Goal: Information Seeking & Learning: Check status

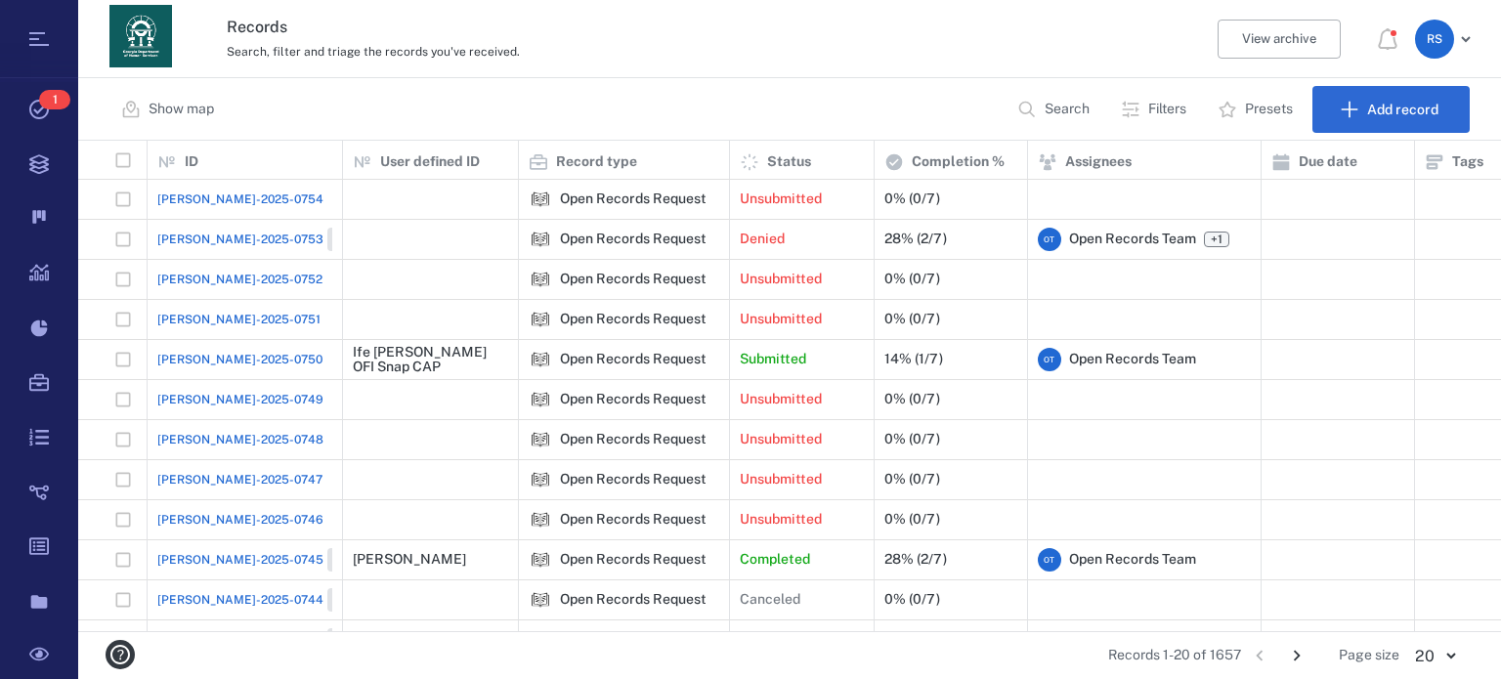
click at [1068, 112] on p "Search" at bounding box center [1066, 110] width 45 height 20
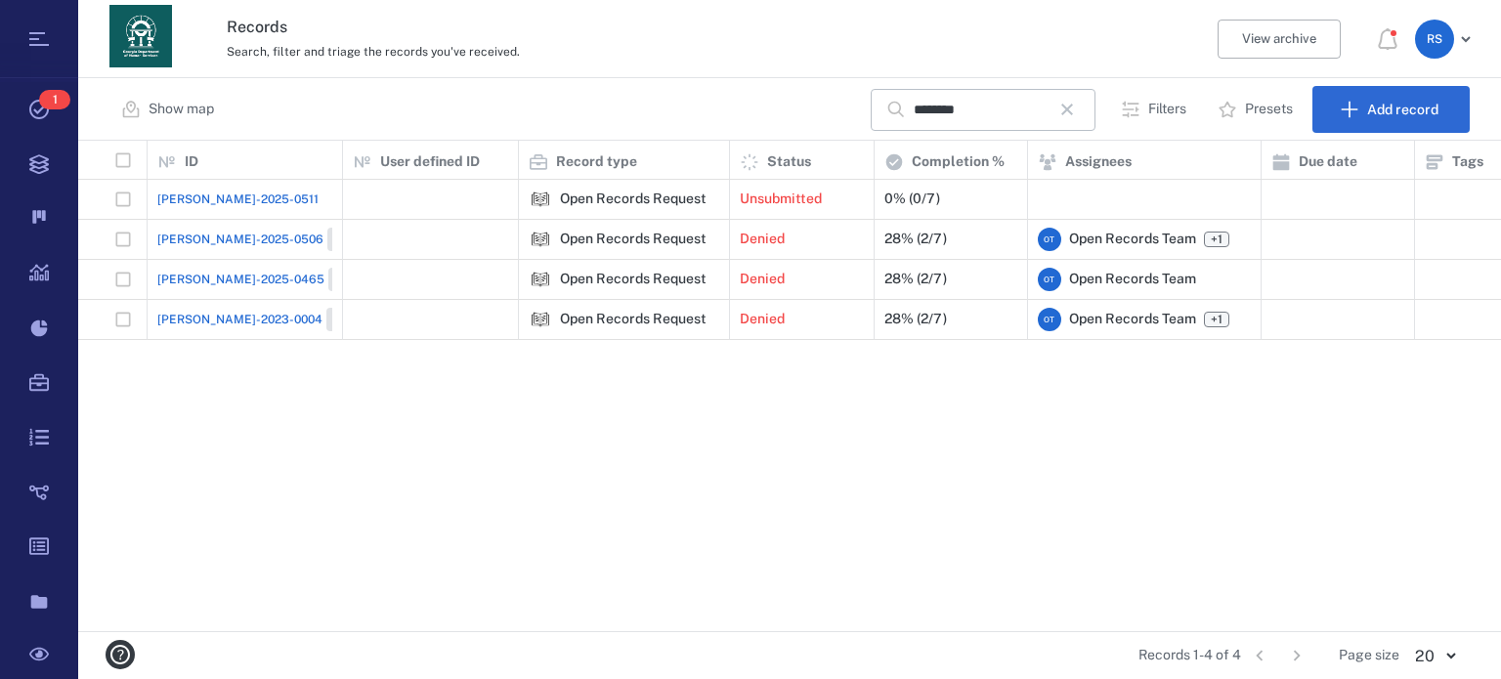
click at [239, 194] on span "[PERSON_NAME]-2025-0511" at bounding box center [237, 200] width 161 height 18
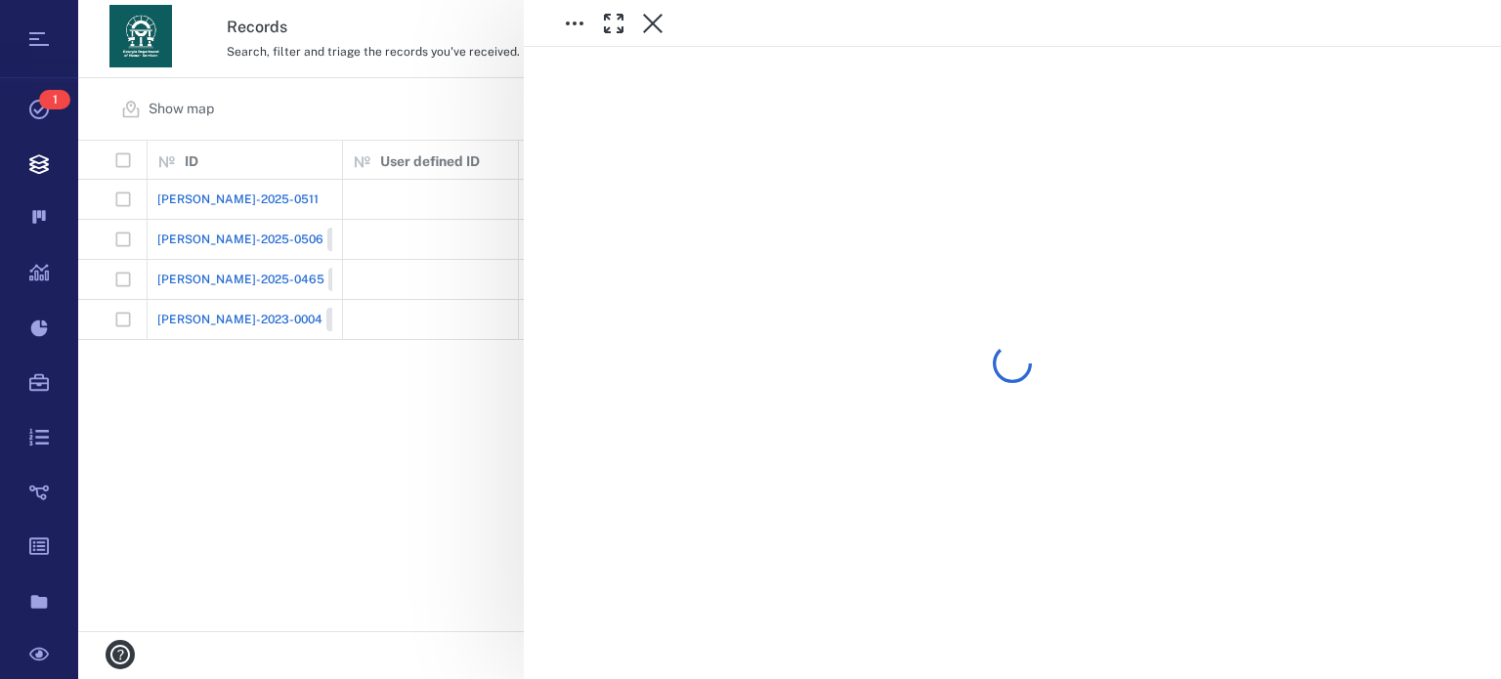
click at [238, 194] on div at bounding box center [789, 339] width 1423 height 679
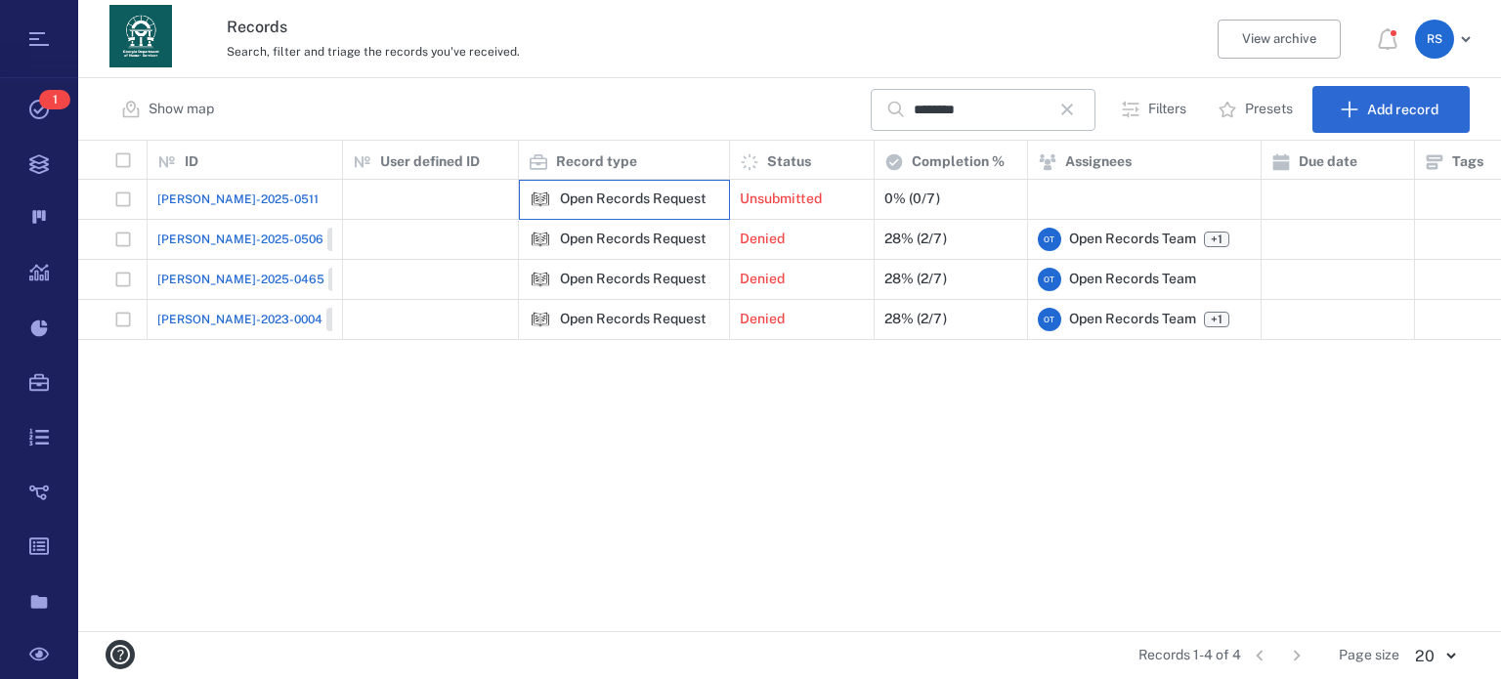
click at [638, 194] on div "Open Records Request" at bounding box center [633, 199] width 147 height 15
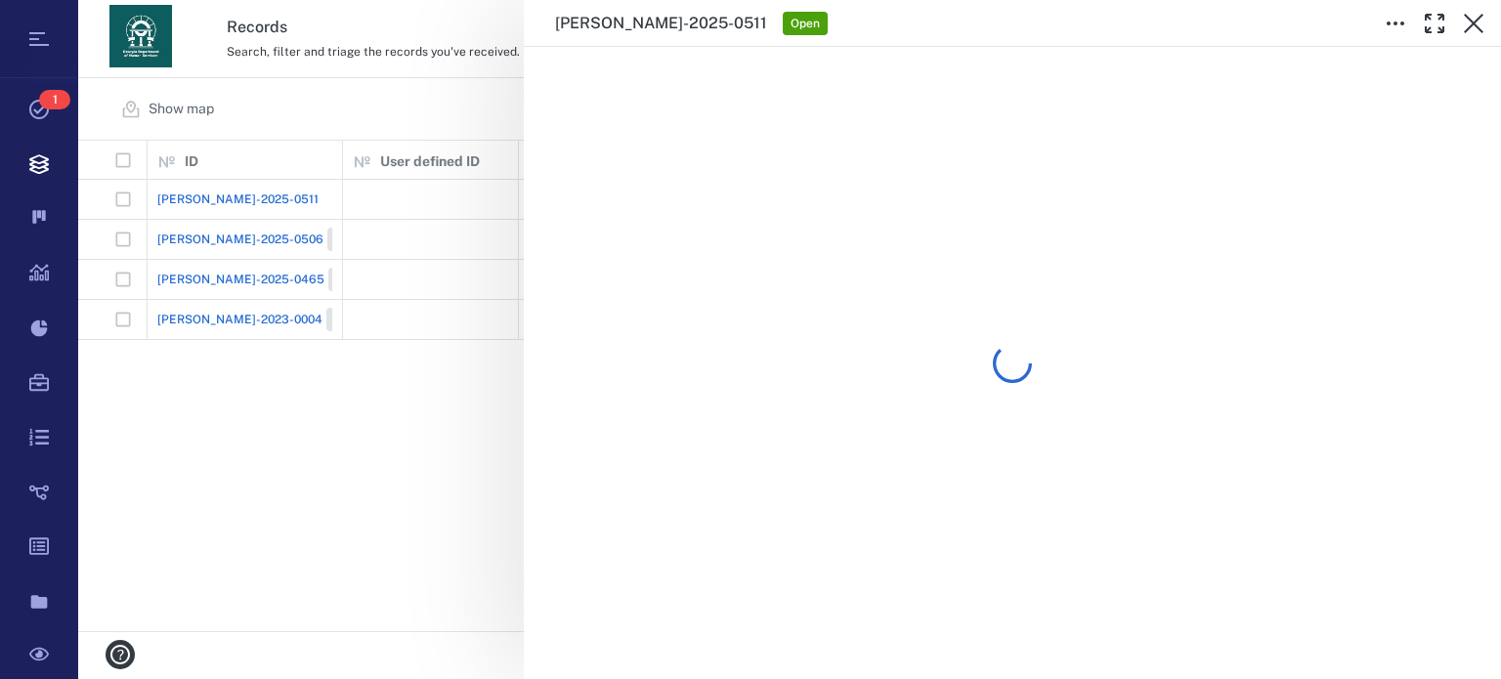
click at [638, 194] on div "[PERSON_NAME]-2025-0511 Open" at bounding box center [789, 339] width 1423 height 679
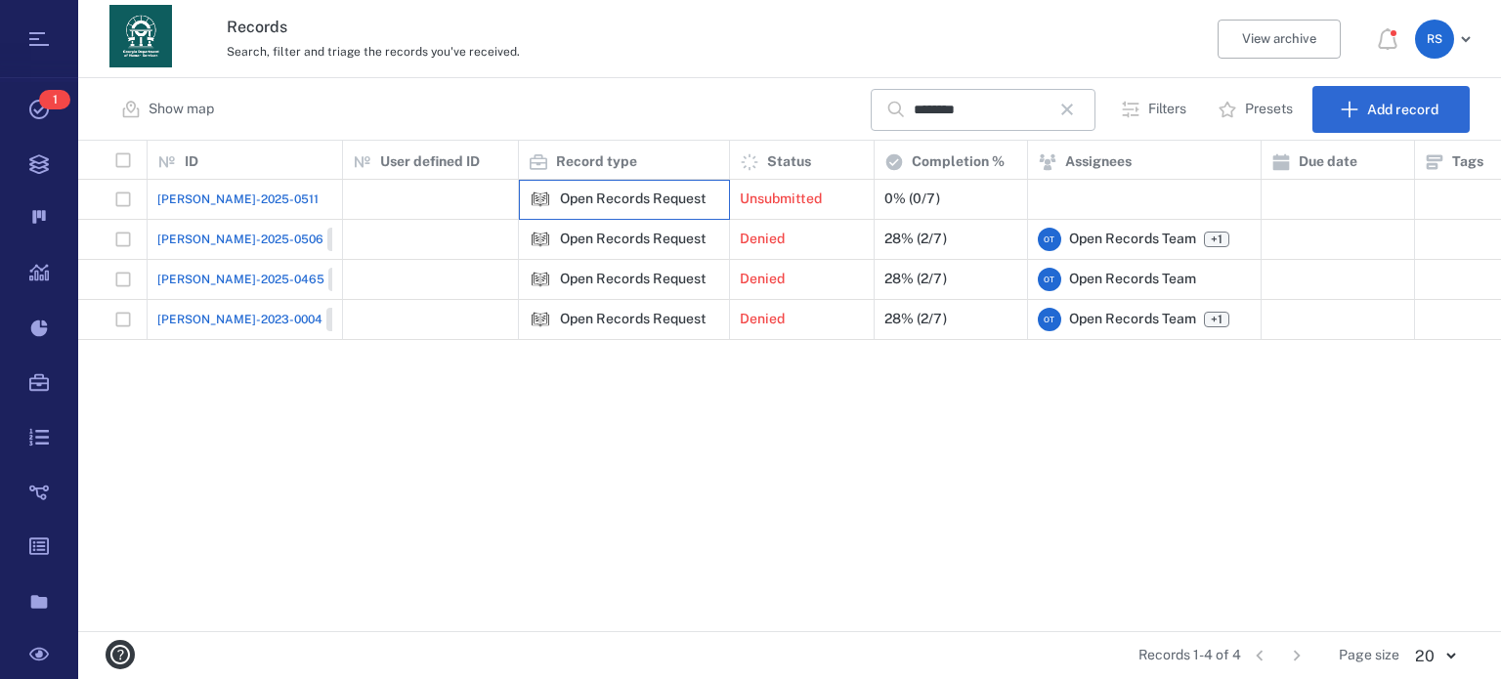
click at [638, 194] on div "Open Records Request" at bounding box center [633, 199] width 147 height 15
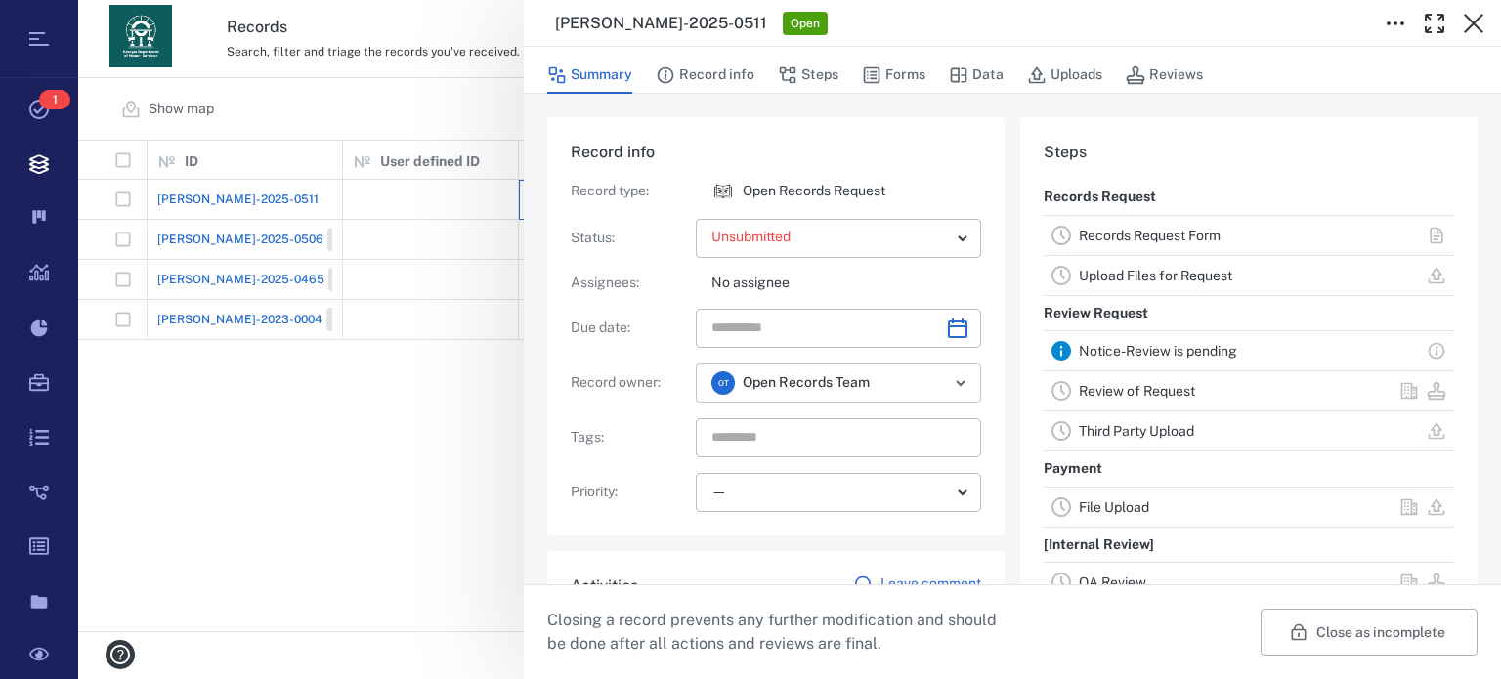
scroll to position [410, 0]
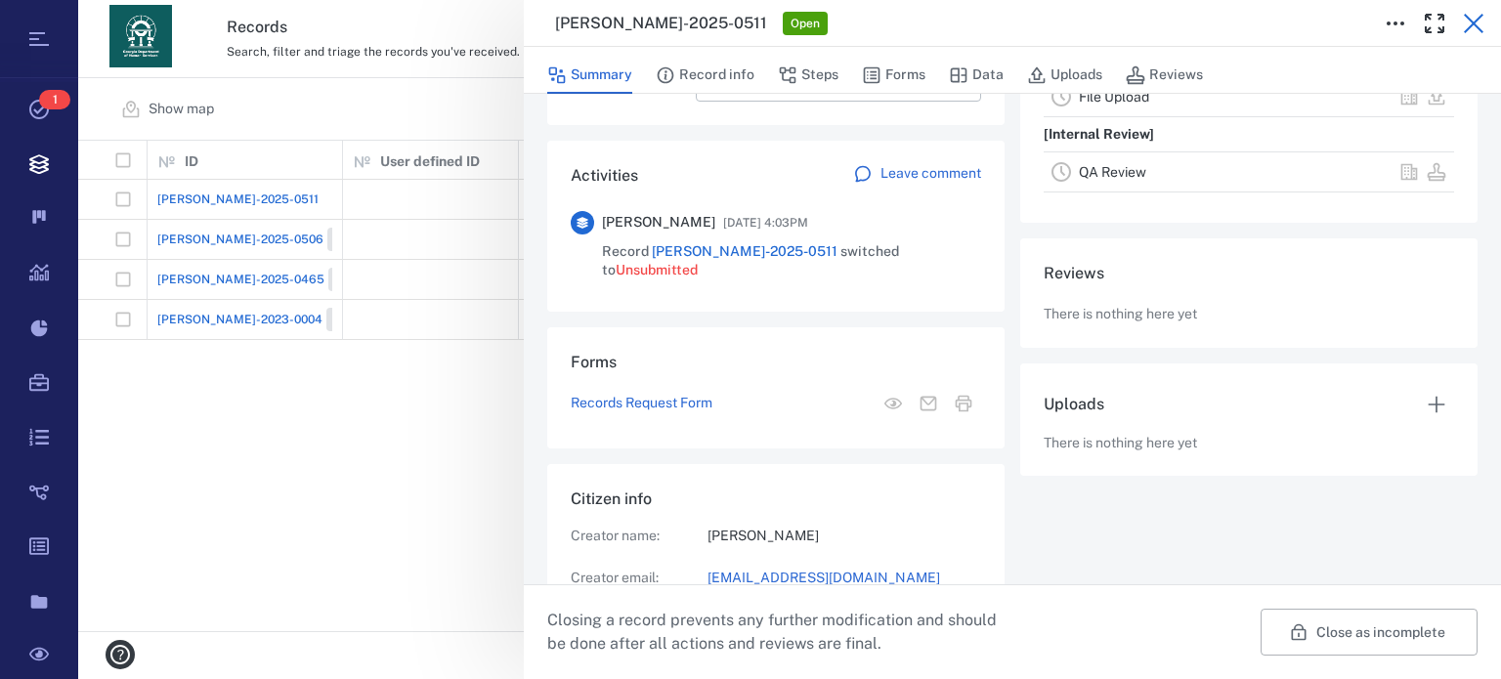
click at [1475, 26] on icon "button" at bounding box center [1474, 24] width 20 height 20
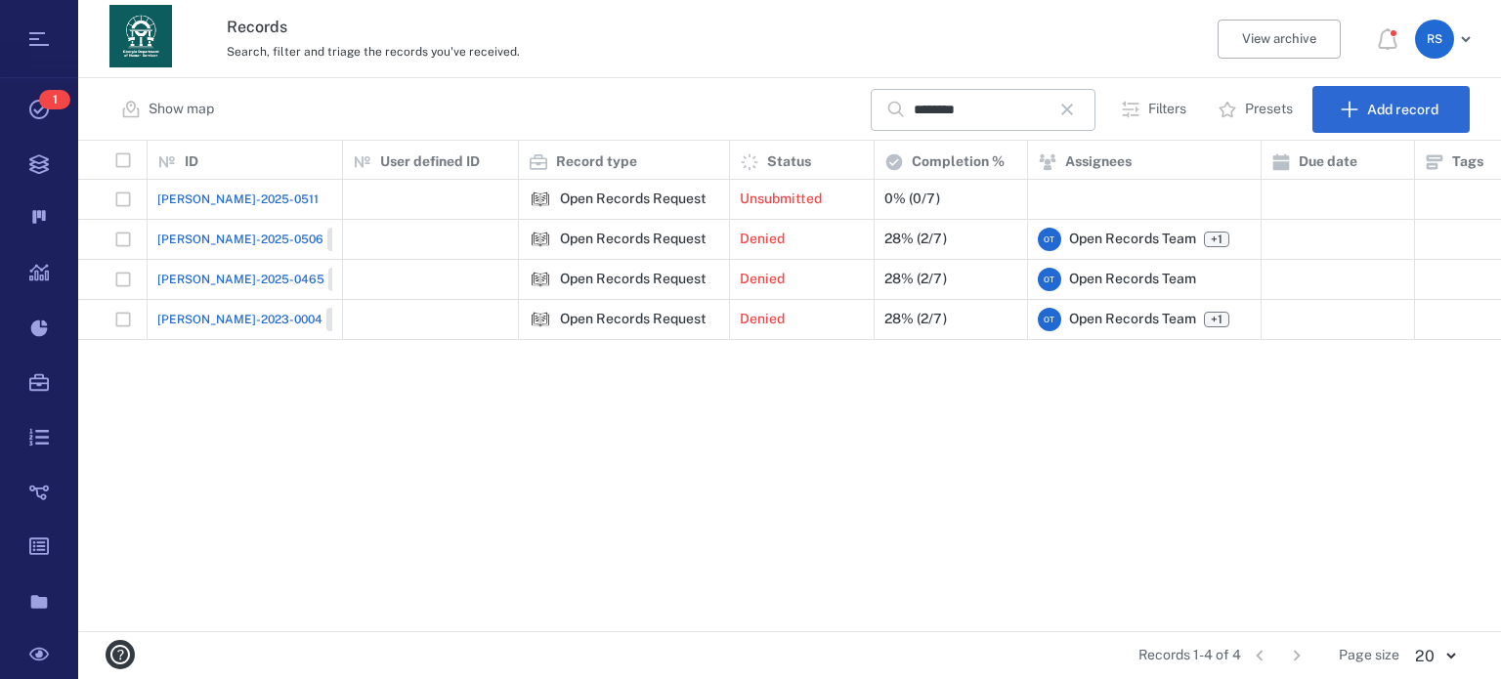
click at [181, 234] on span "[PERSON_NAME]-2025-0506" at bounding box center [240, 240] width 166 height 18
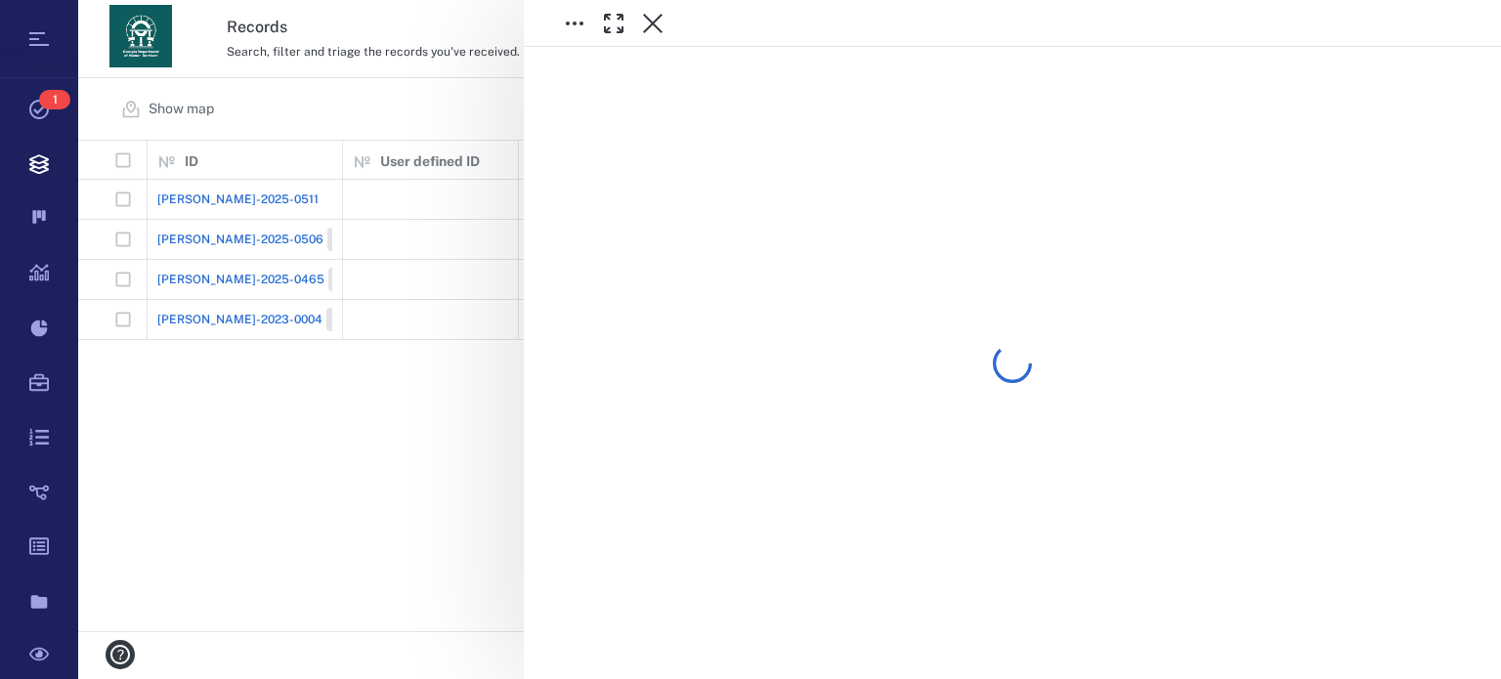
click at [181, 234] on div at bounding box center [789, 339] width 1423 height 679
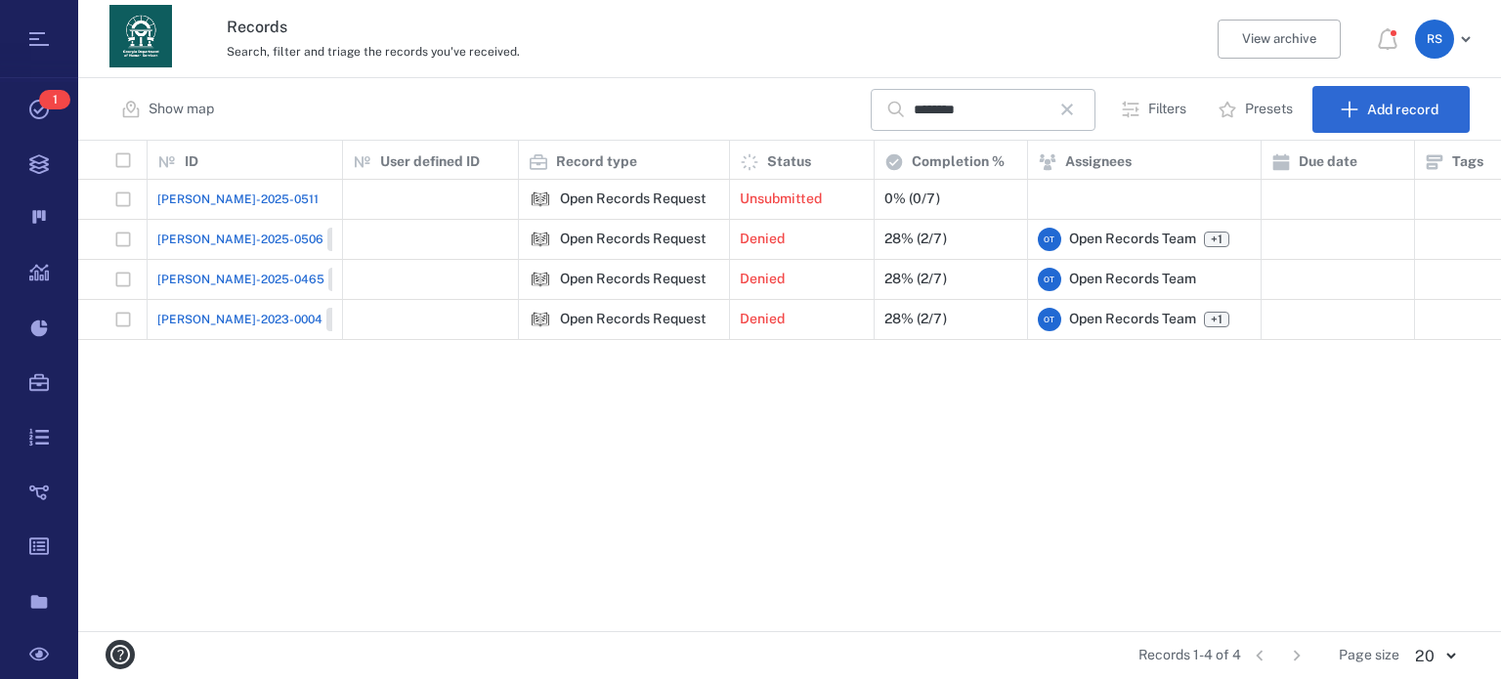
click at [181, 234] on span "[PERSON_NAME]-2025-0506" at bounding box center [240, 240] width 166 height 18
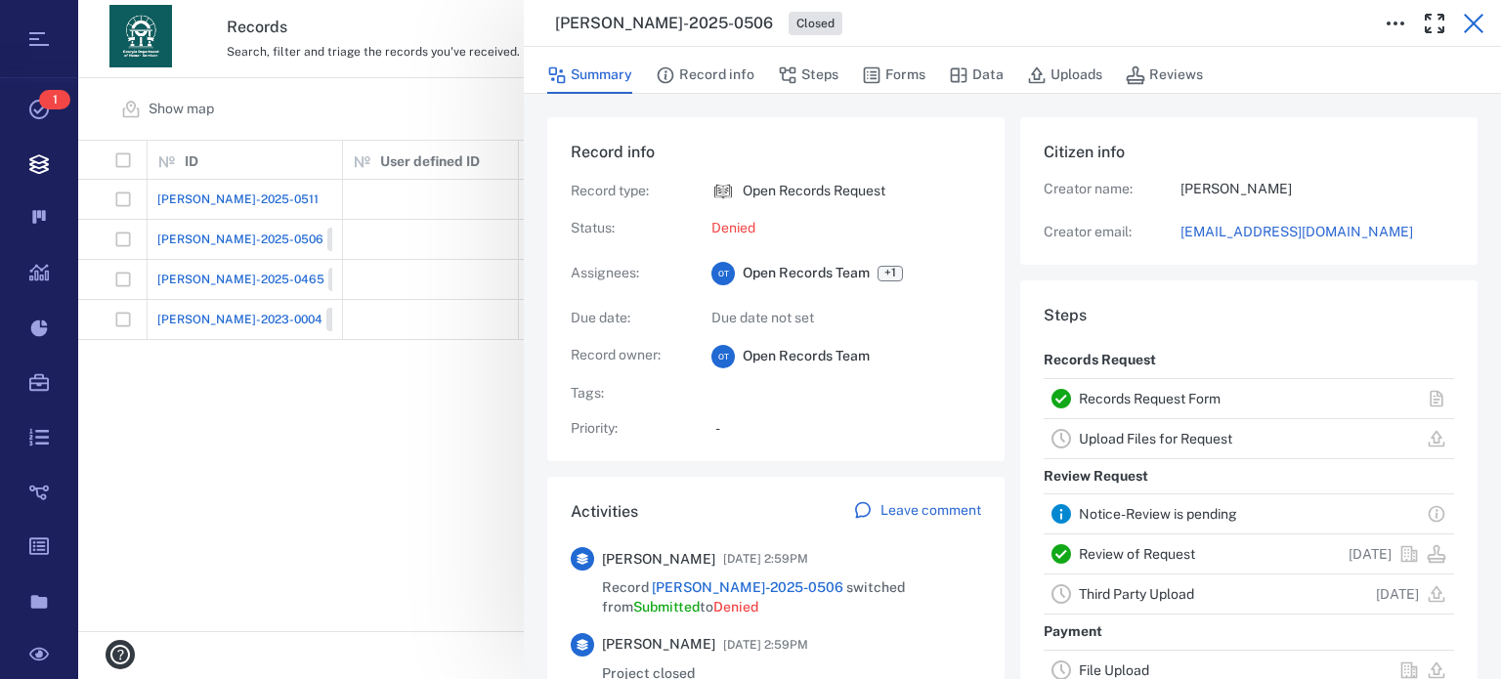
click at [1468, 23] on icon "button" at bounding box center [1473, 23] width 23 height 23
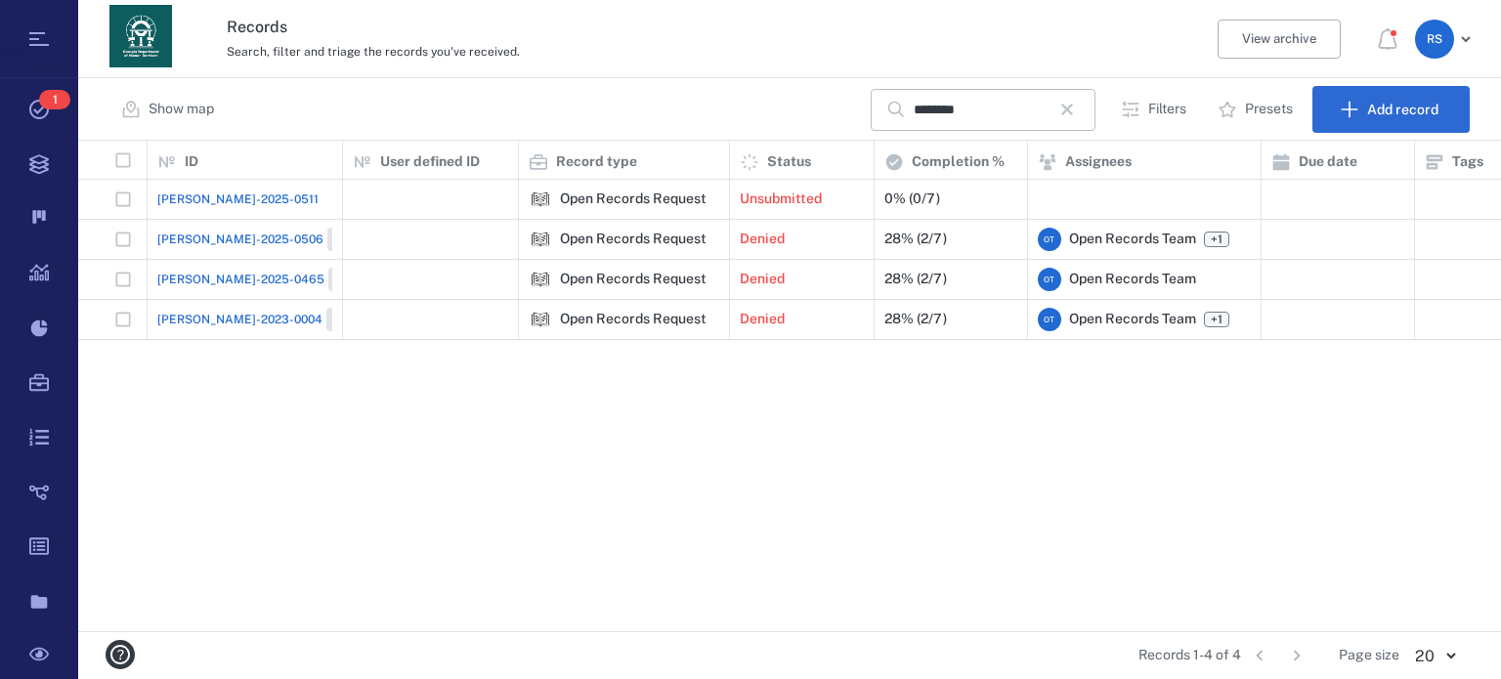
click at [216, 284] on span "[PERSON_NAME]-2025-0465" at bounding box center [240, 280] width 167 height 18
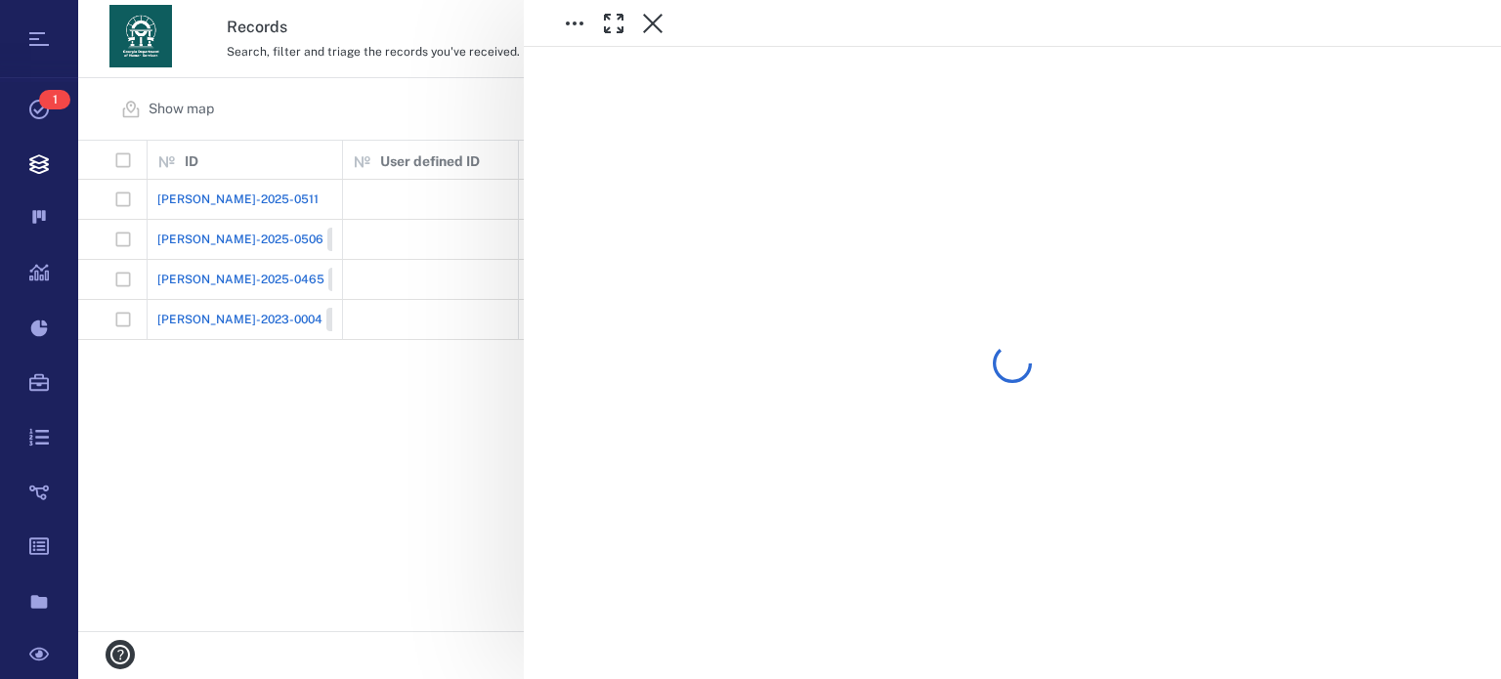
click at [216, 284] on div at bounding box center [789, 339] width 1423 height 679
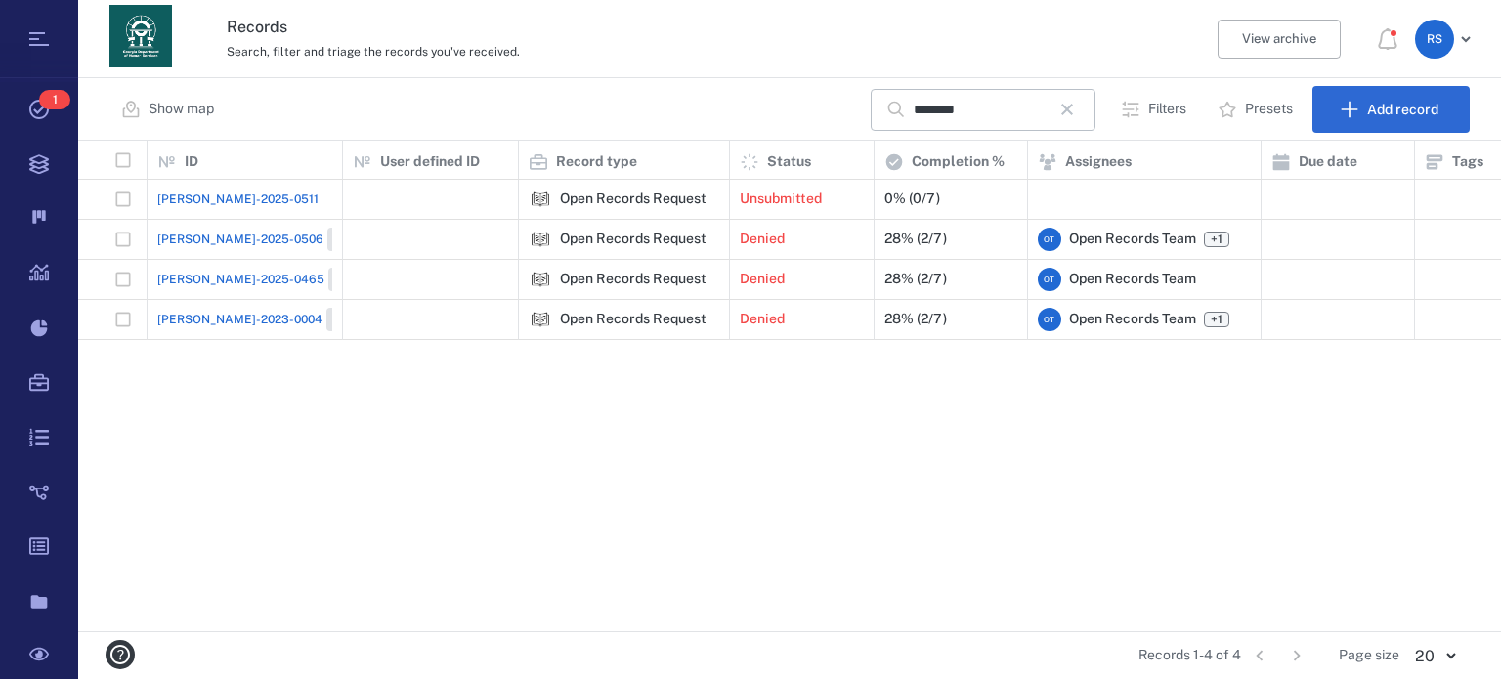
click at [216, 284] on span "[PERSON_NAME]-2025-0465" at bounding box center [240, 280] width 167 height 18
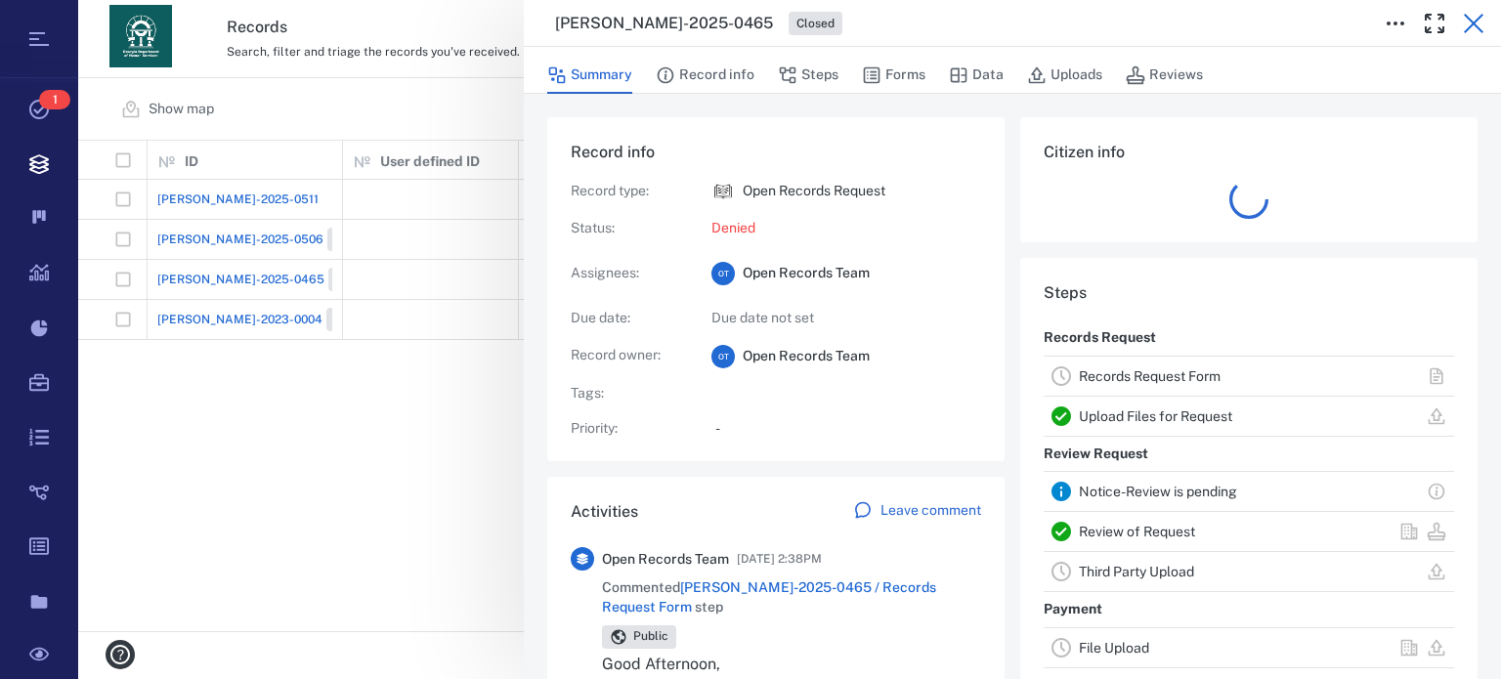
click at [1466, 31] on icon "button" at bounding box center [1474, 24] width 20 height 20
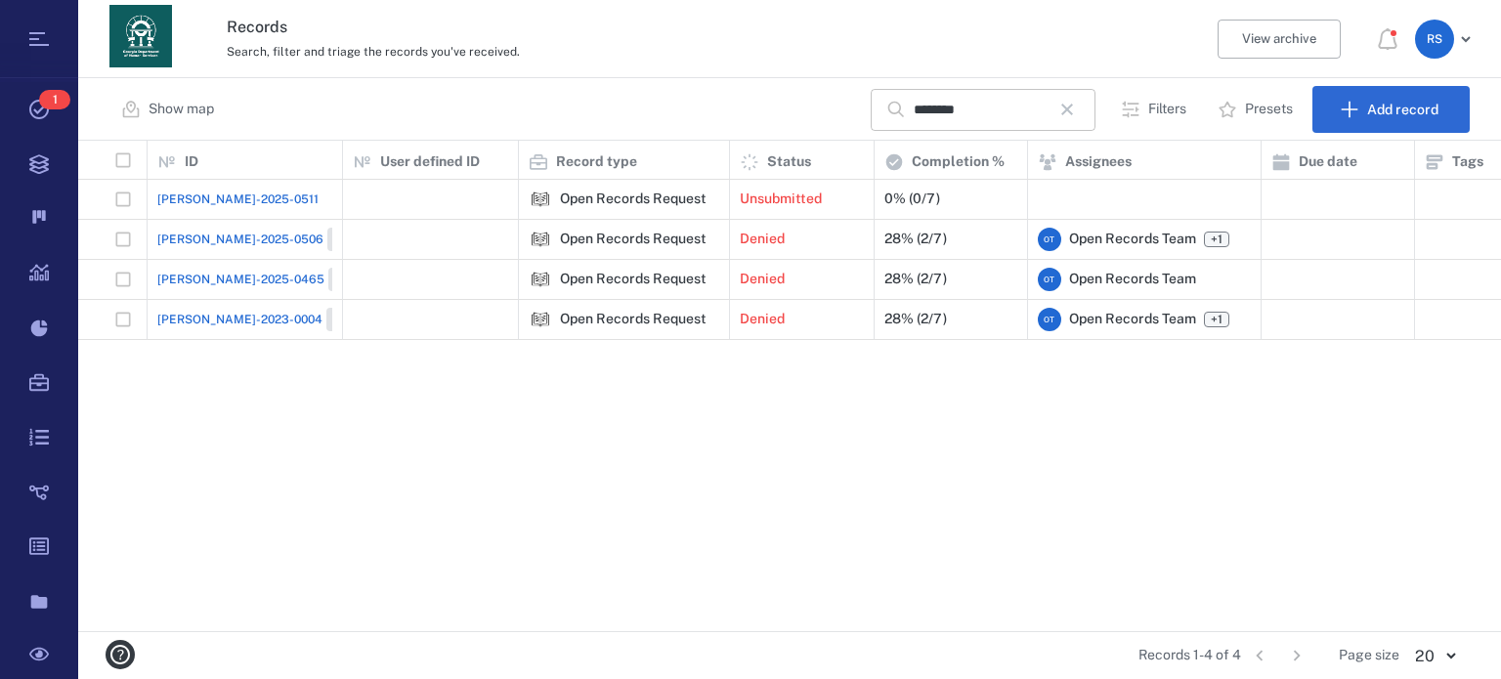
click at [1000, 113] on input "*******" at bounding box center [982, 110] width 137 height 42
type input "*"
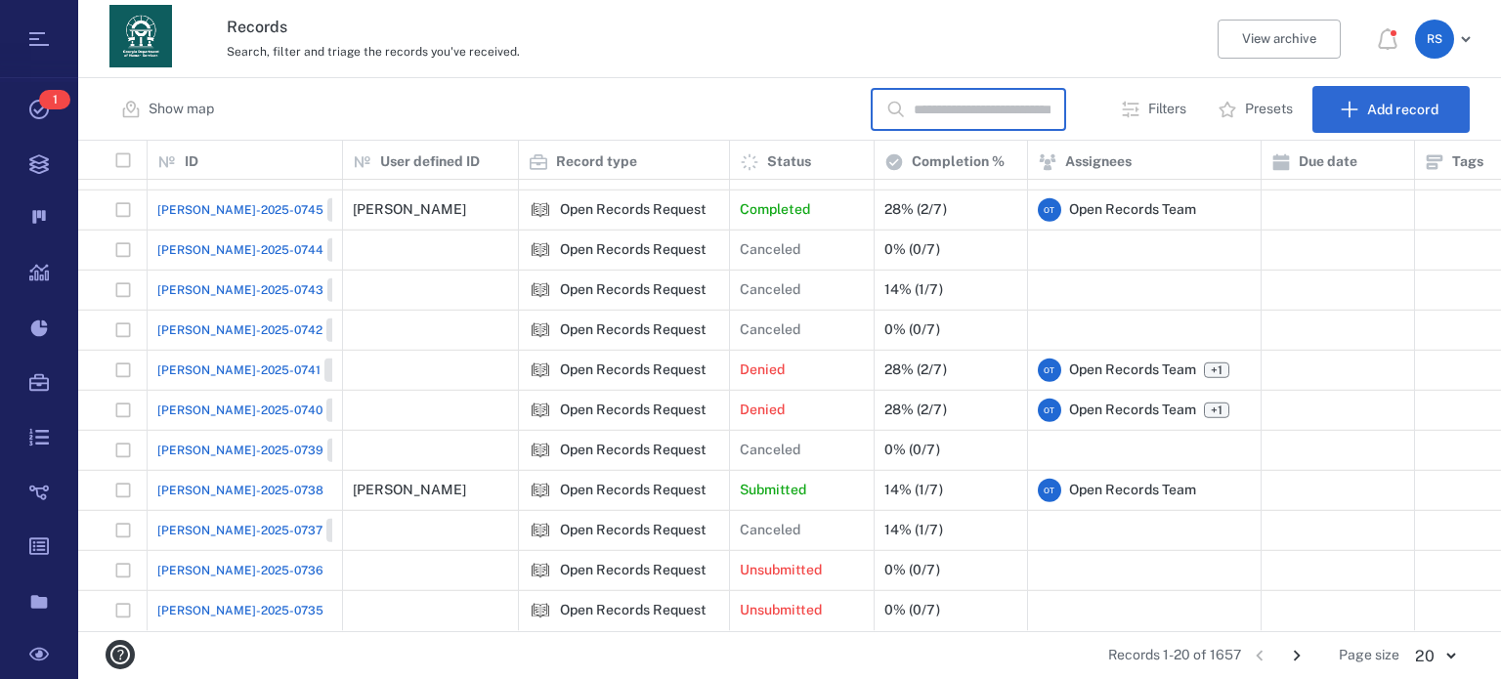
scroll to position [360, 0]
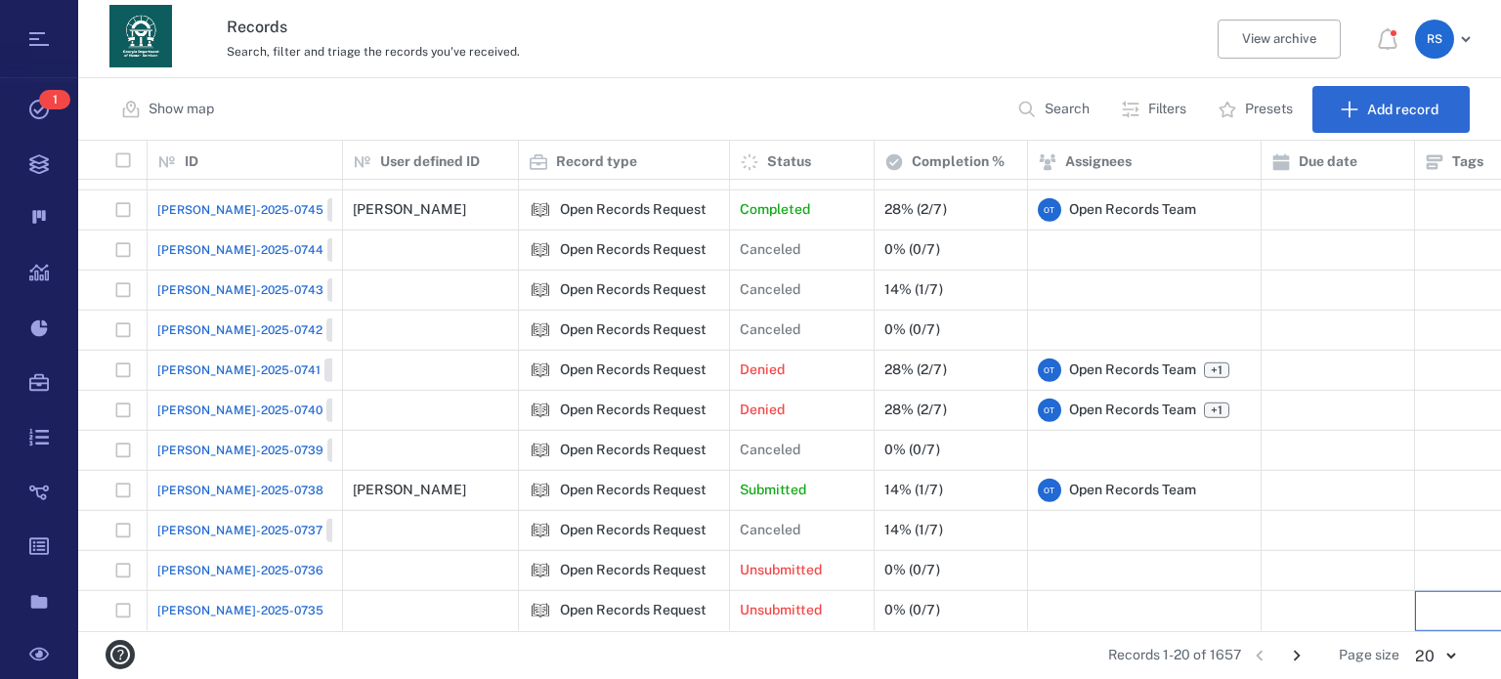
click at [1479, 617] on div at bounding box center [1491, 611] width 153 height 40
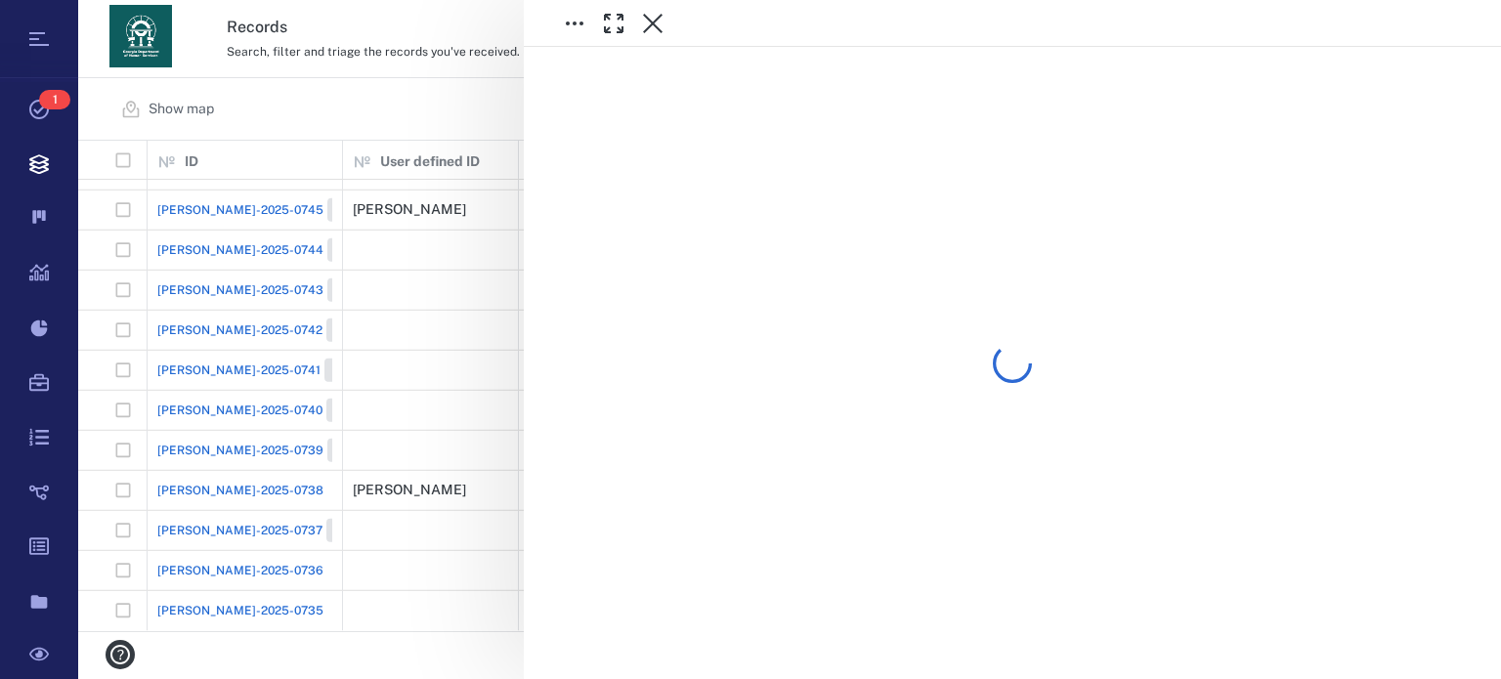
scroll to position [319, 0]
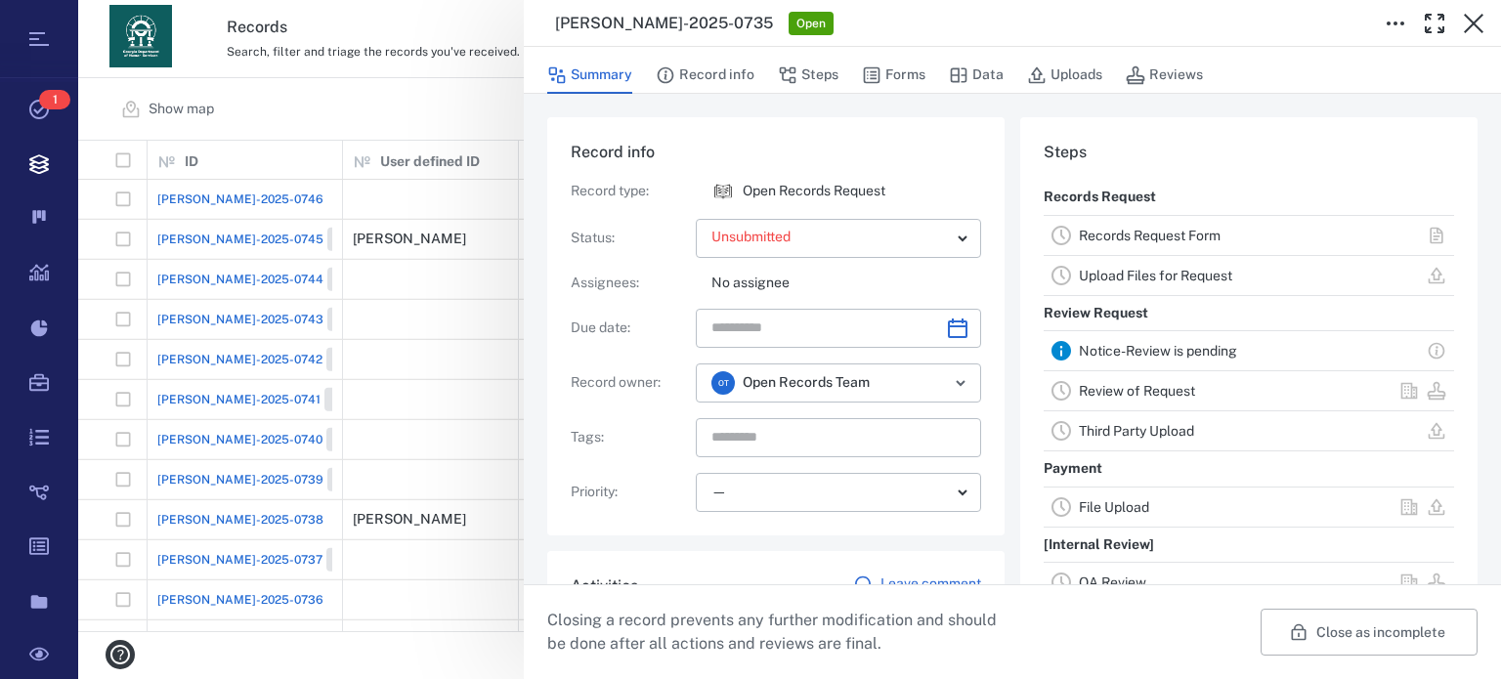
click at [410, 612] on div "**********" at bounding box center [789, 339] width 1423 height 679
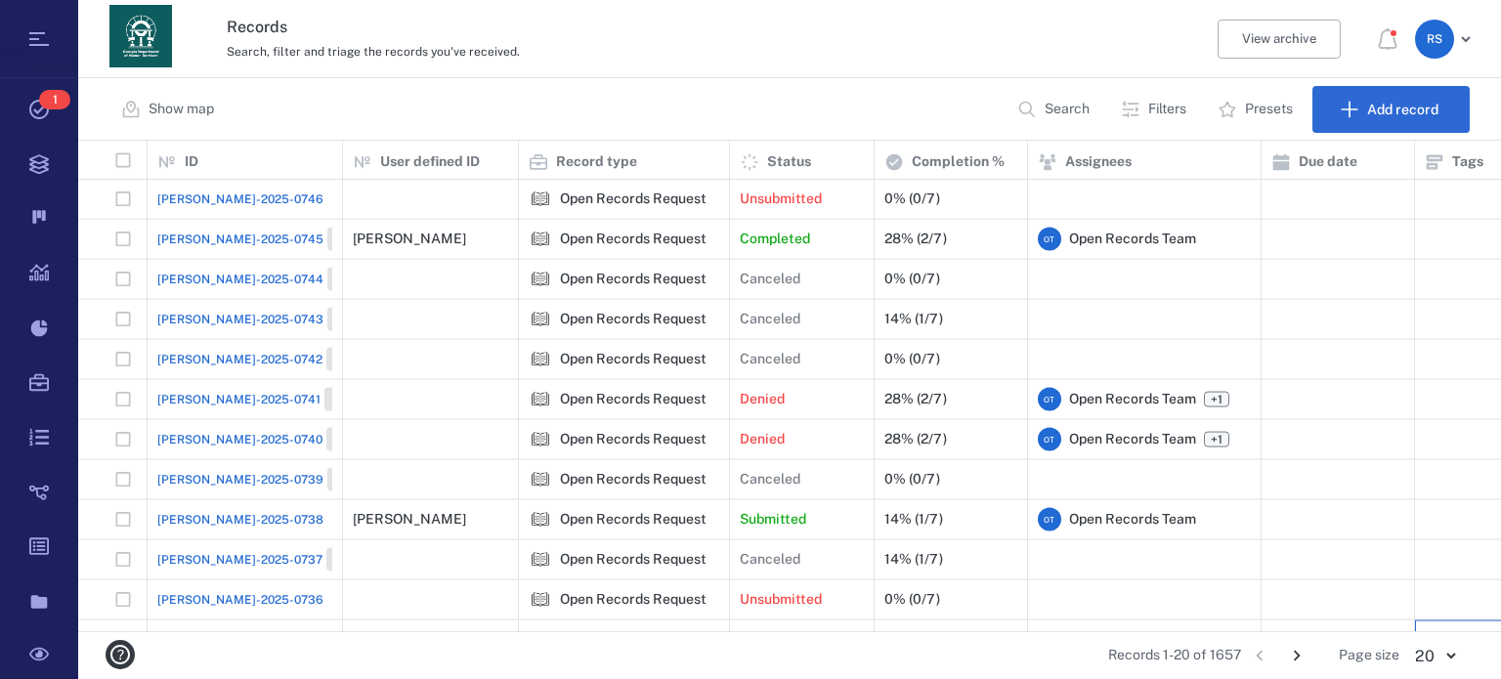
scroll to position [360, 0]
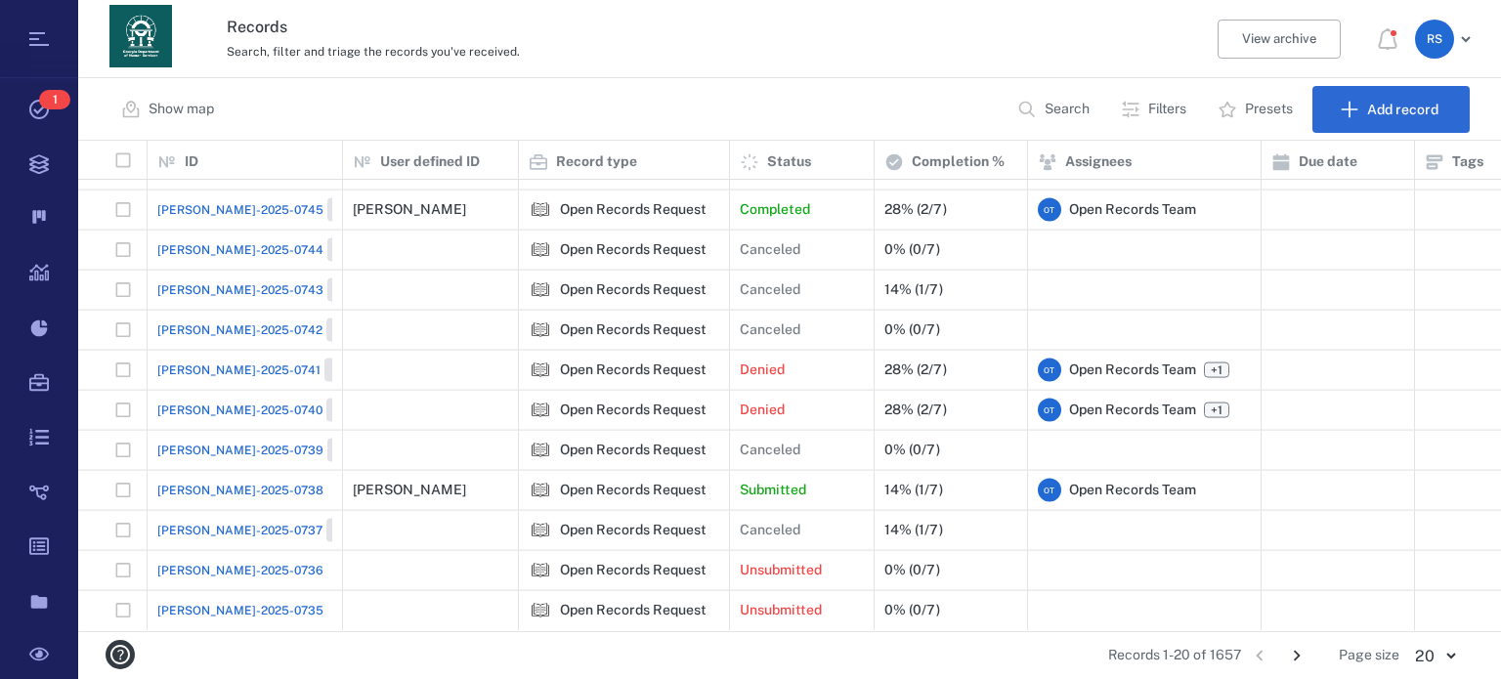
click at [1301, 658] on icon "Go to next page" at bounding box center [1296, 655] width 21 height 21
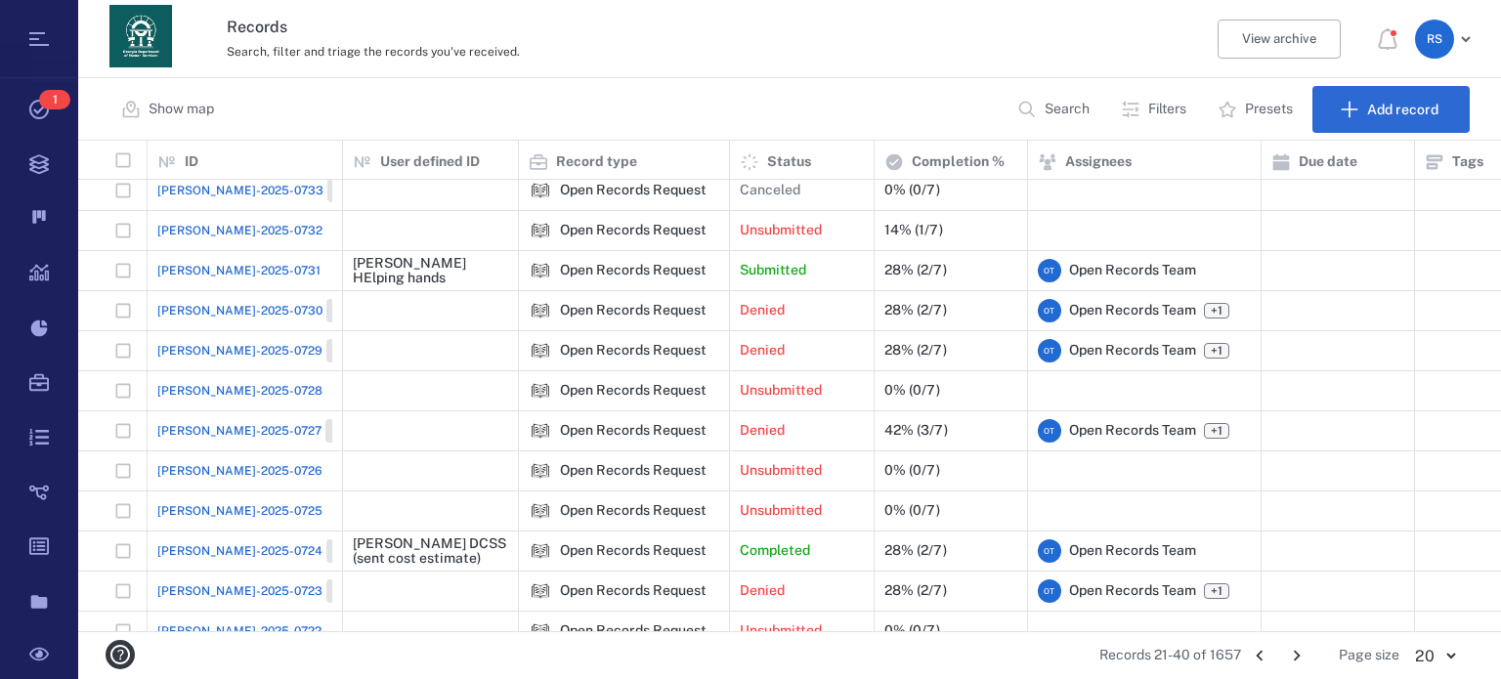
scroll to position [0, 0]
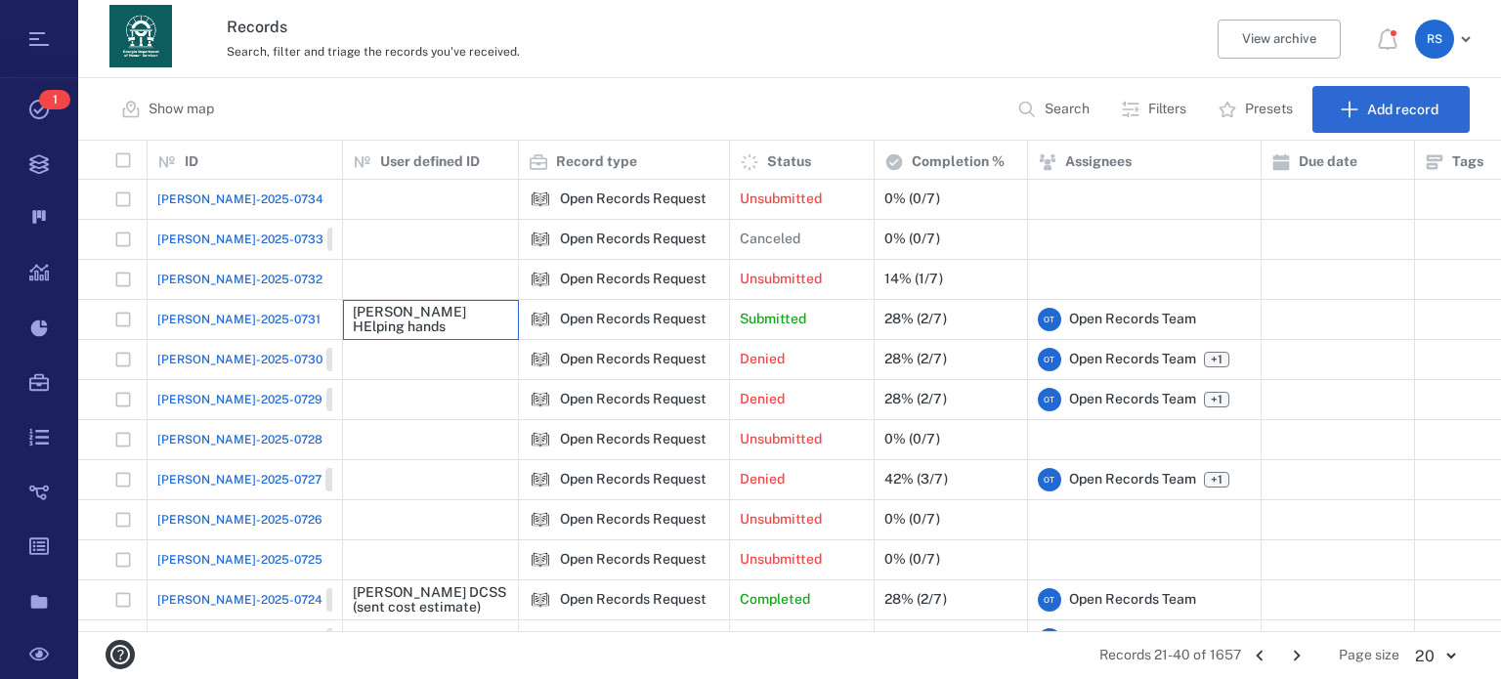
click at [473, 316] on div "[PERSON_NAME] HElping hands" at bounding box center [430, 320] width 155 height 30
click at [420, 319] on div "[PERSON_NAME] HElping hands" at bounding box center [430, 320] width 155 height 30
click at [225, 323] on span "[PERSON_NAME]-2025-0731" at bounding box center [238, 320] width 163 height 18
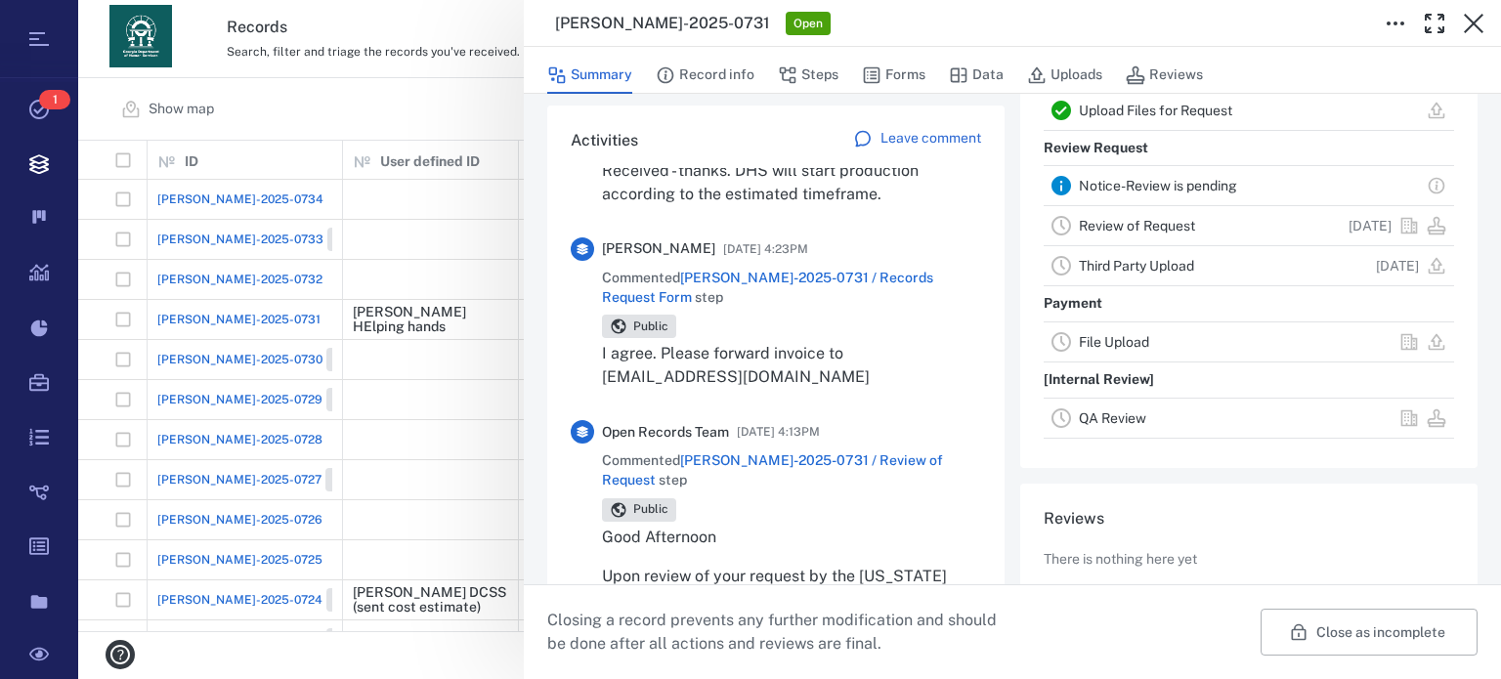
scroll to position [20, 0]
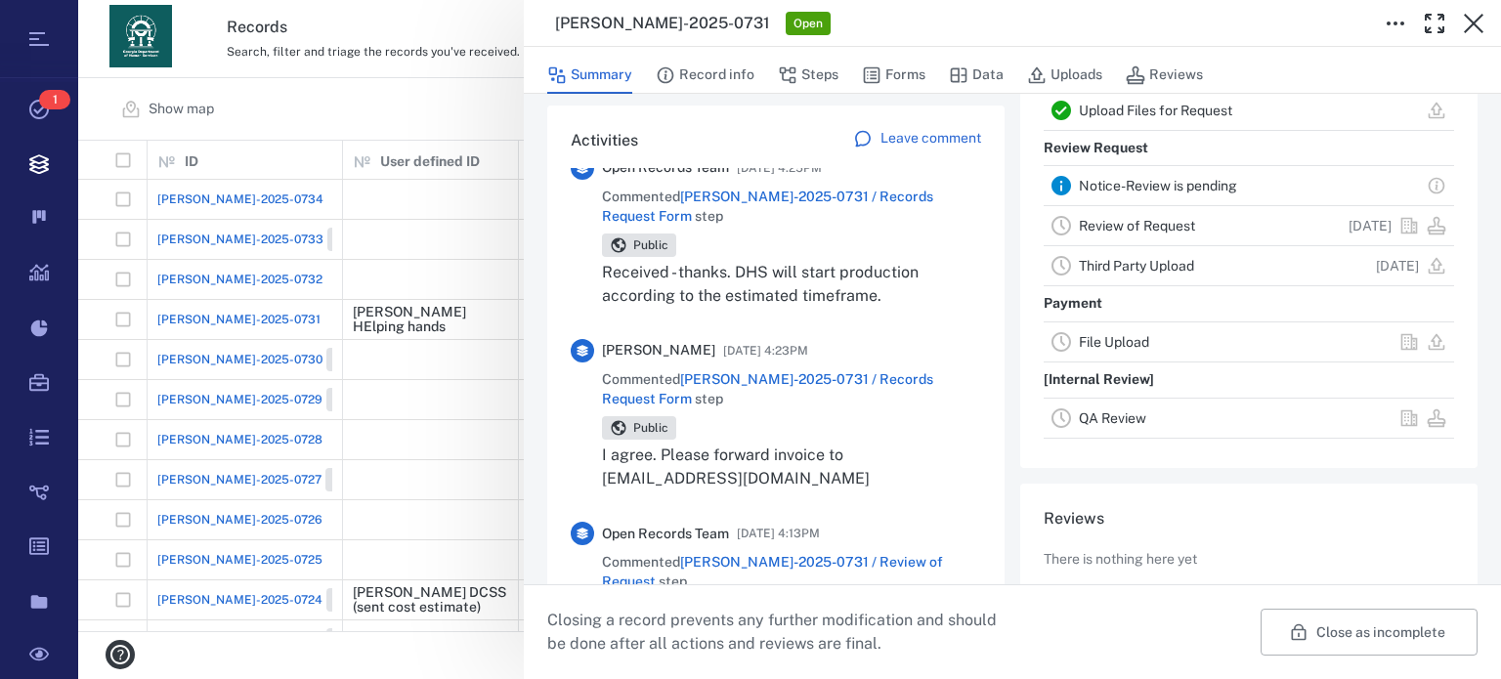
click at [653, 237] on span "Public" at bounding box center [650, 245] width 43 height 17
click at [664, 253] on span "Public" at bounding box center [650, 245] width 43 height 17
click at [837, 271] on p "Received - thanks. DHS will start production according to the estimated timefra…" at bounding box center [791, 284] width 379 height 47
click at [1007, 576] on div "Record info Record type : Open Records Request Status : Submitted ********* ​ A…" at bounding box center [1012, 202] width 930 height 1101
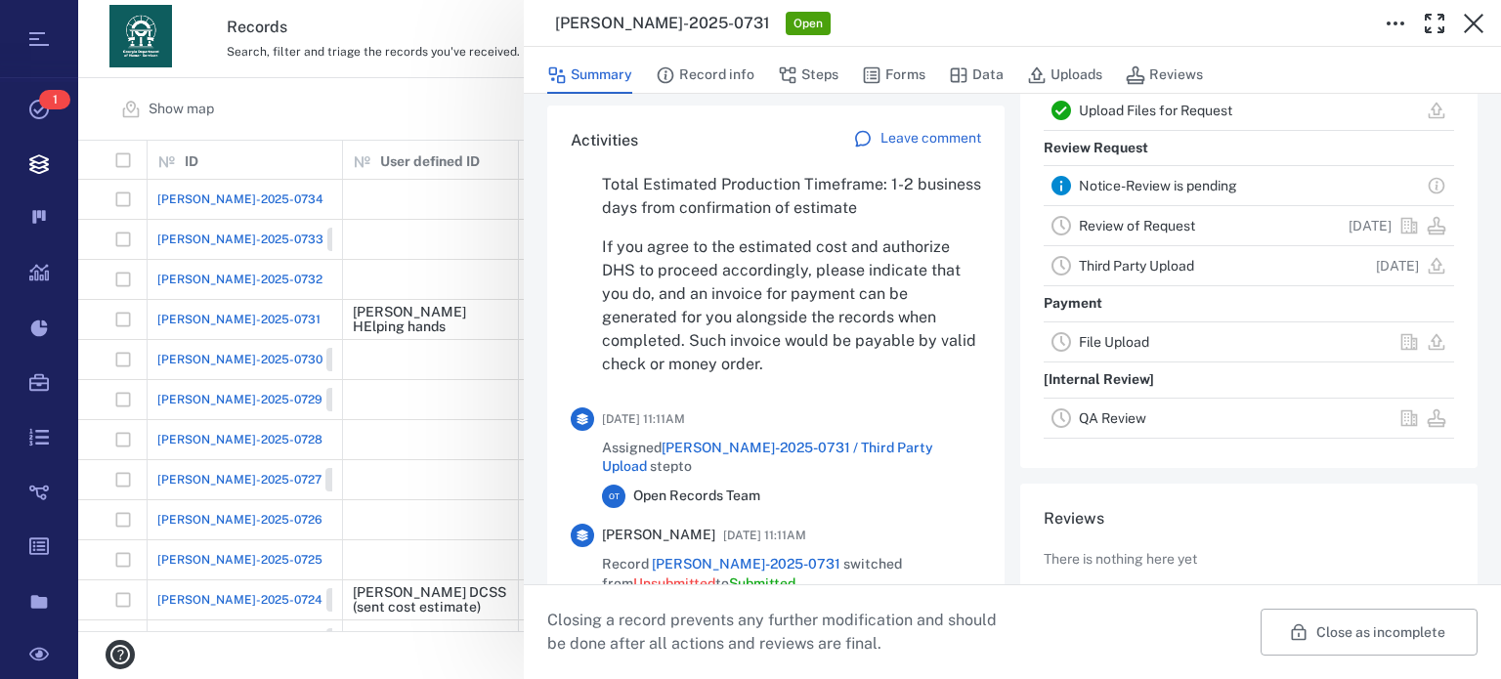
scroll to position [1660, 0]
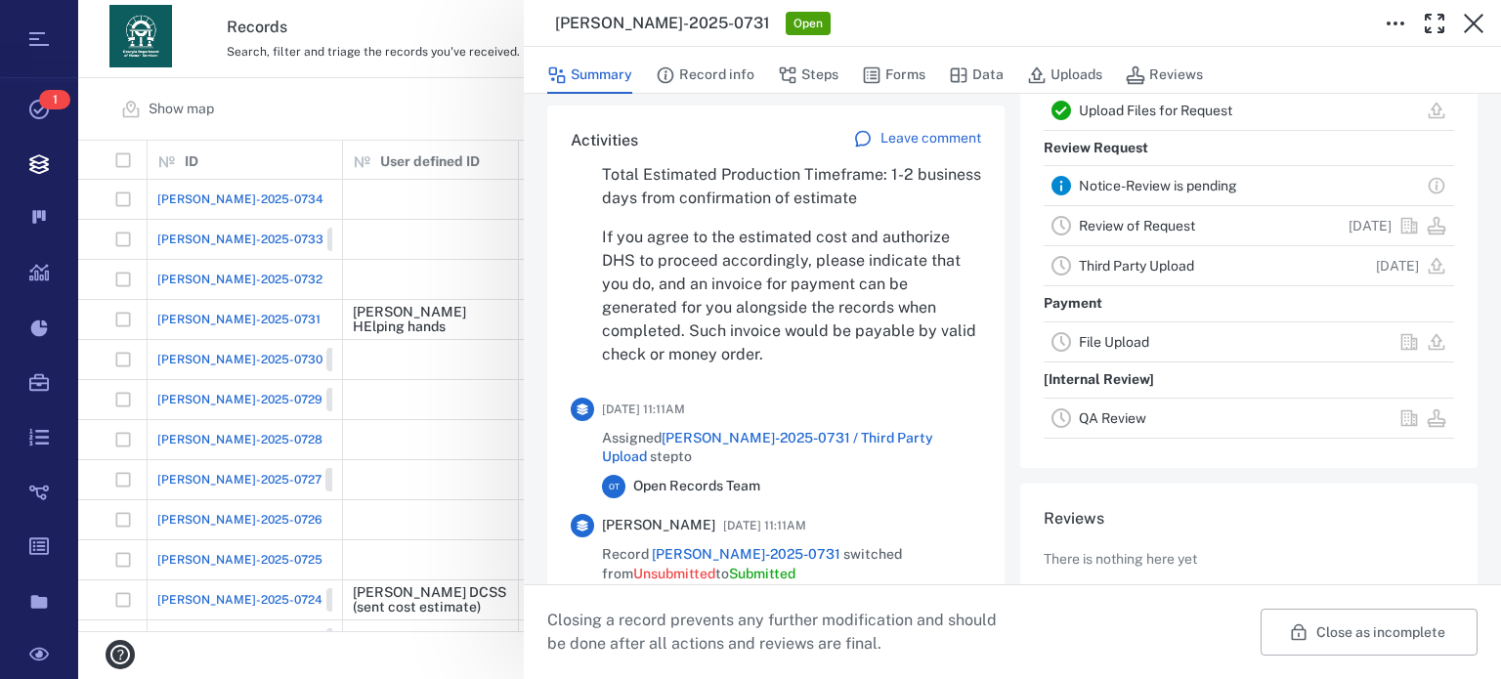
drag, startPoint x: 602, startPoint y: 536, endPoint x: 709, endPoint y: 539, distance: 107.5
click at [709, 537] on div "[PERSON_NAME] [DATE] 11:11AM" at bounding box center [791, 525] width 379 height 23
copy span "[PERSON_NAME]"
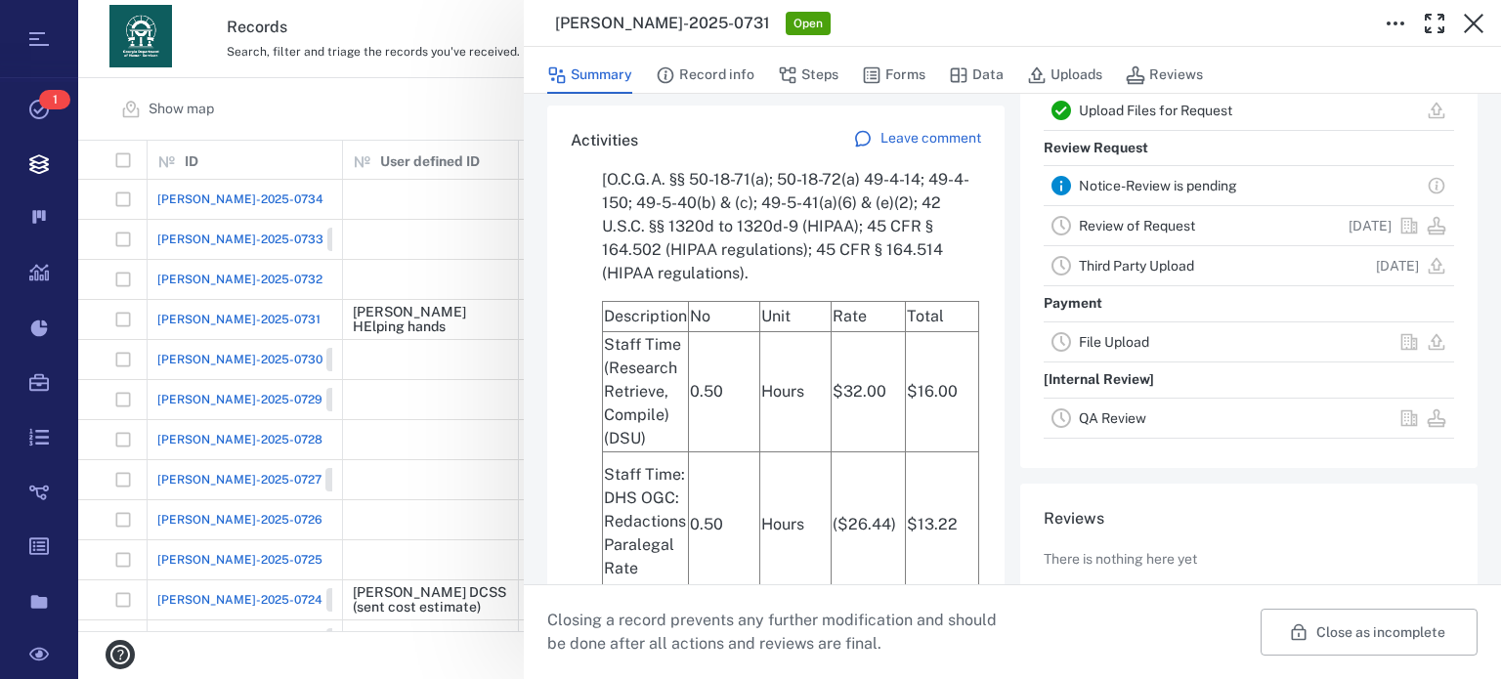
scroll to position [1121, 0]
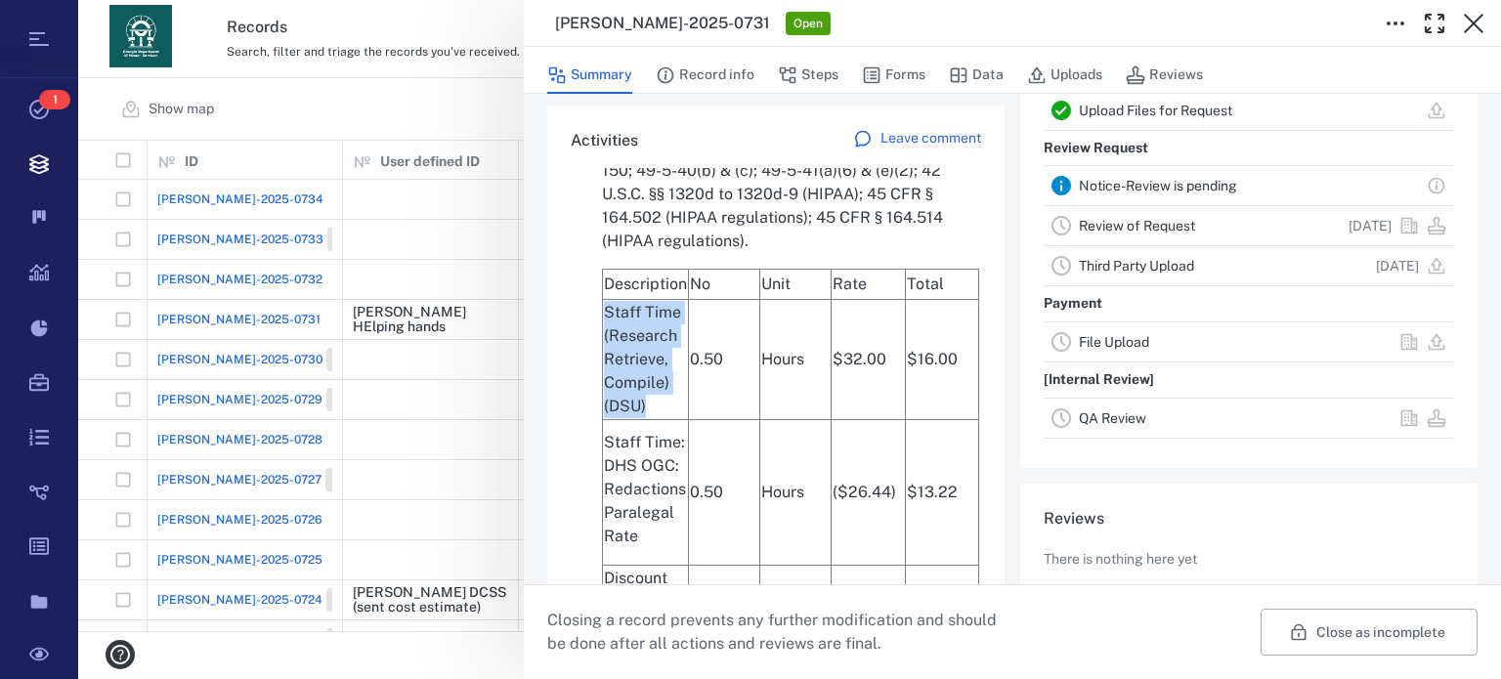
drag, startPoint x: 607, startPoint y: 336, endPoint x: 667, endPoint y: 425, distance: 107.6
click at [667, 419] on td "Staff Time (Research Retrieve, Compile) (DSU)" at bounding box center [646, 359] width 86 height 120
copy td "Staff Time (Research Retrieve, Compile) (DSU)"
click at [622, 489] on p "Staff Time: DHS OGC: Redactions Paralegal Rate" at bounding box center [645, 489] width 83 height 117
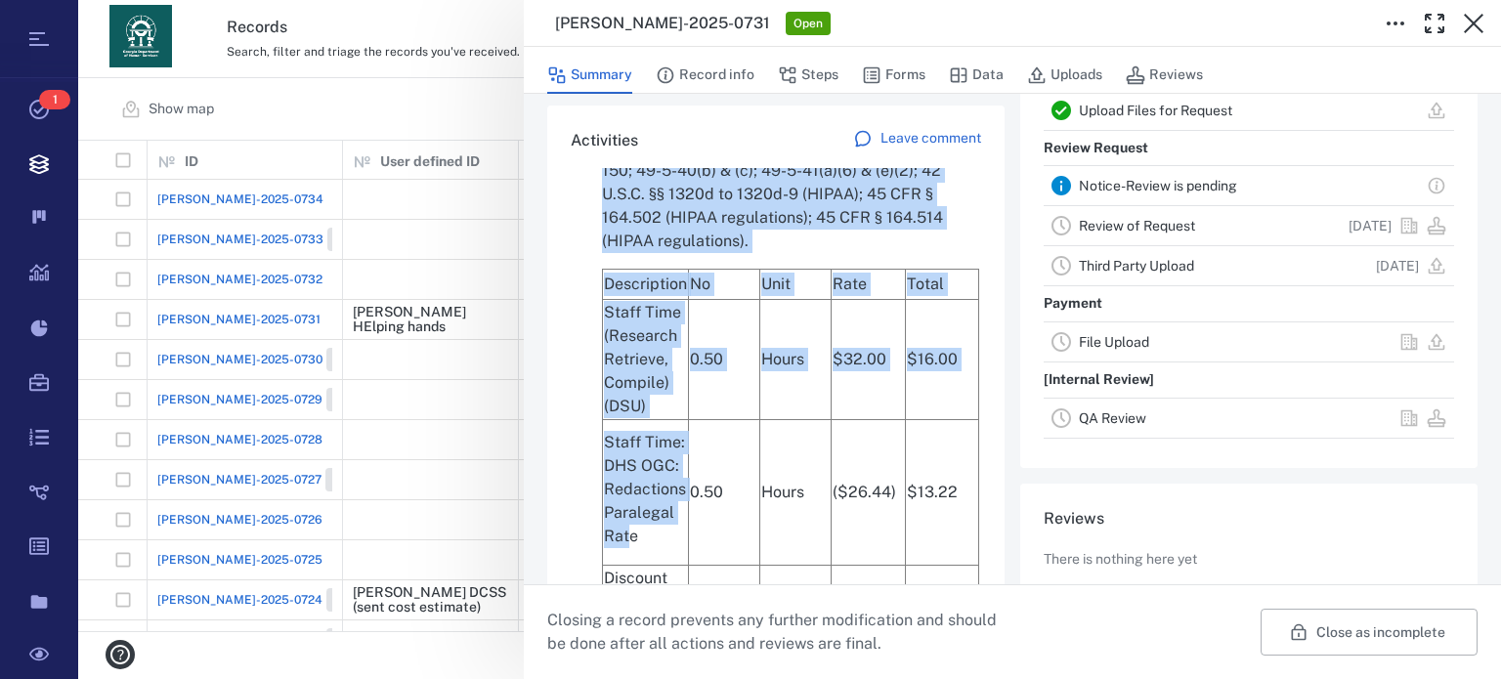
drag, startPoint x: 597, startPoint y: 466, endPoint x: 632, endPoint y: 561, distance: 101.1
click at [632, 561] on div "Open Records Team [DATE] 4:13PM Commented [PERSON_NAME]-2025-0731 / Review of R…" at bounding box center [1012, 87] width 883 height 1332
drag, startPoint x: 632, startPoint y: 558, endPoint x: 621, endPoint y: 526, distance: 34.0
click at [632, 548] on p "Staff Time: DHS OGC: Redactions Paralegal Rate" at bounding box center [645, 489] width 83 height 117
click at [607, 473] on p "Staff Time: DHS OGC: Redactions Paralegal Rate" at bounding box center [645, 489] width 83 height 117
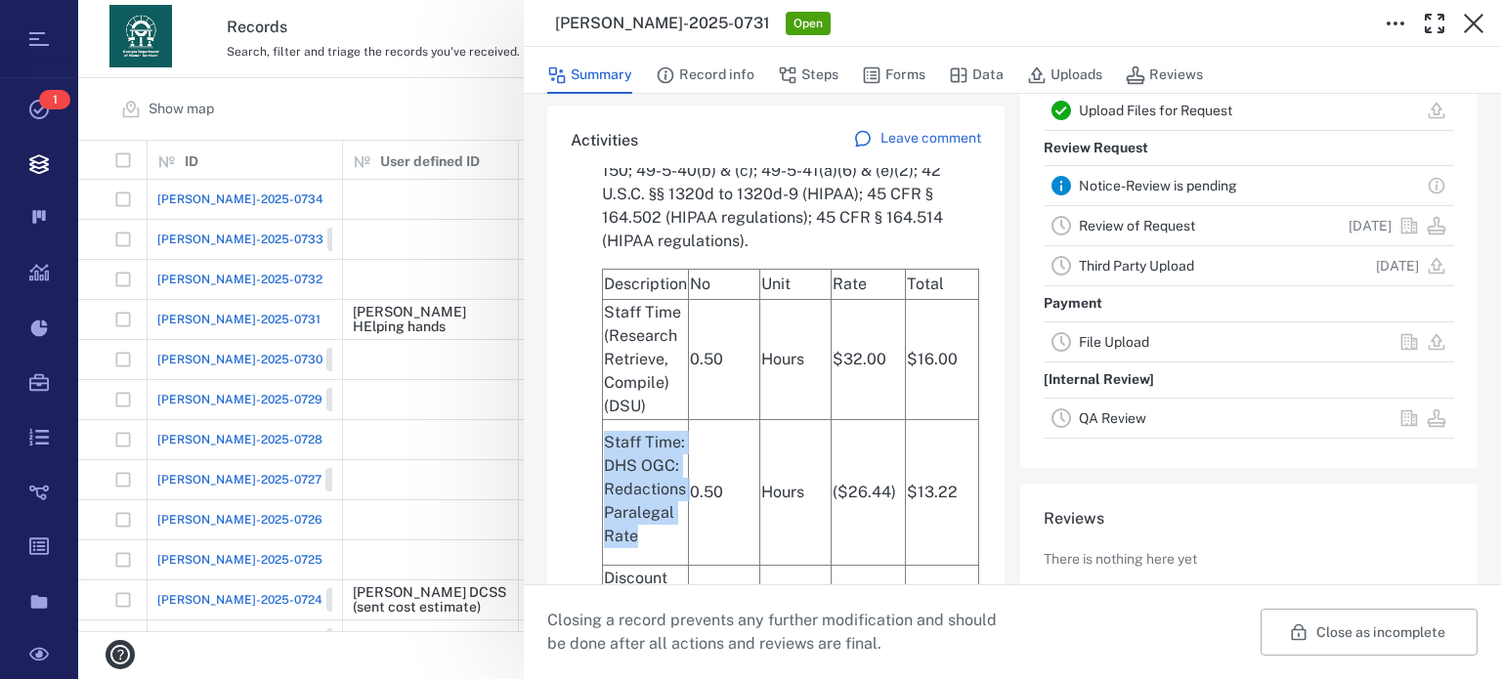
drag, startPoint x: 606, startPoint y: 468, endPoint x: 644, endPoint y: 558, distance: 97.6
click at [644, 548] on p "Staff Time: DHS OGC: Redactions Paralegal Rate" at bounding box center [645, 489] width 83 height 117
copy p "Staff Time: DHS OGC: Redactions Paralegal Rate"
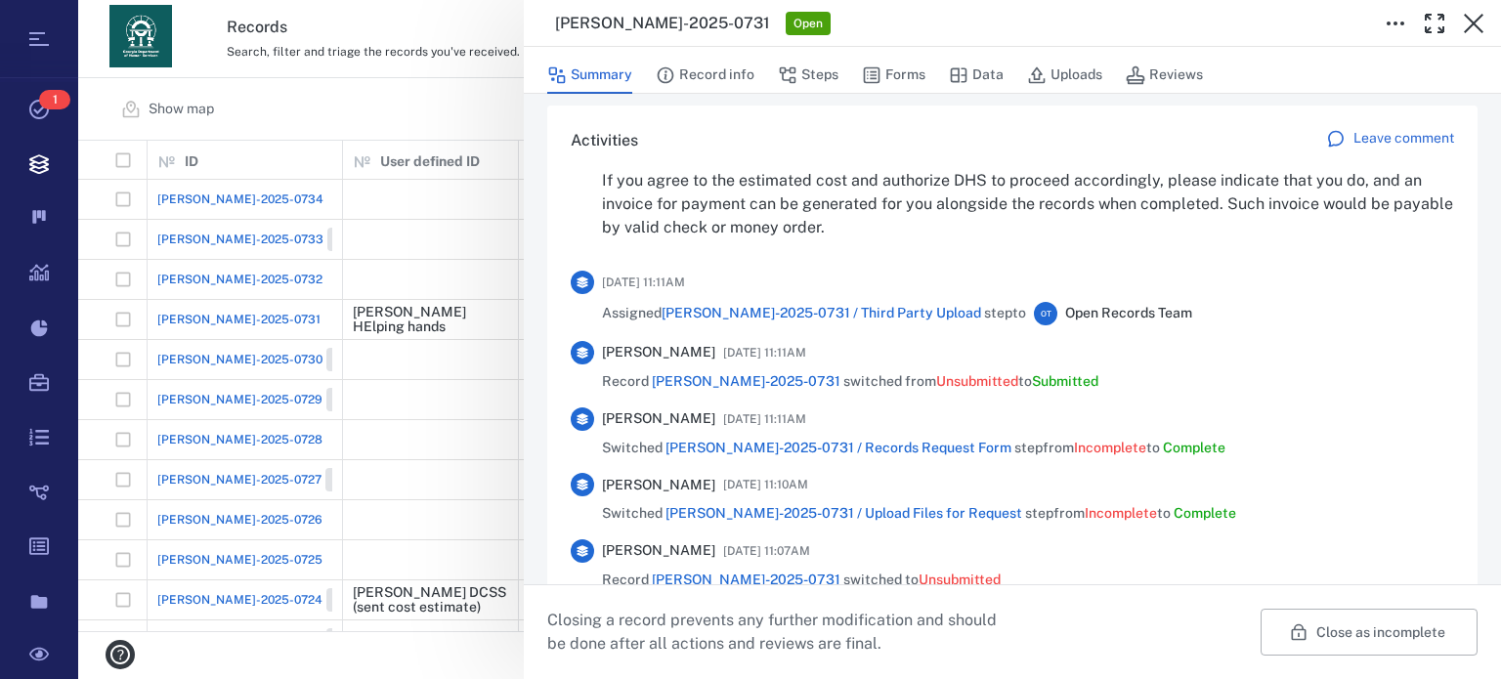
scroll to position [1440, 0]
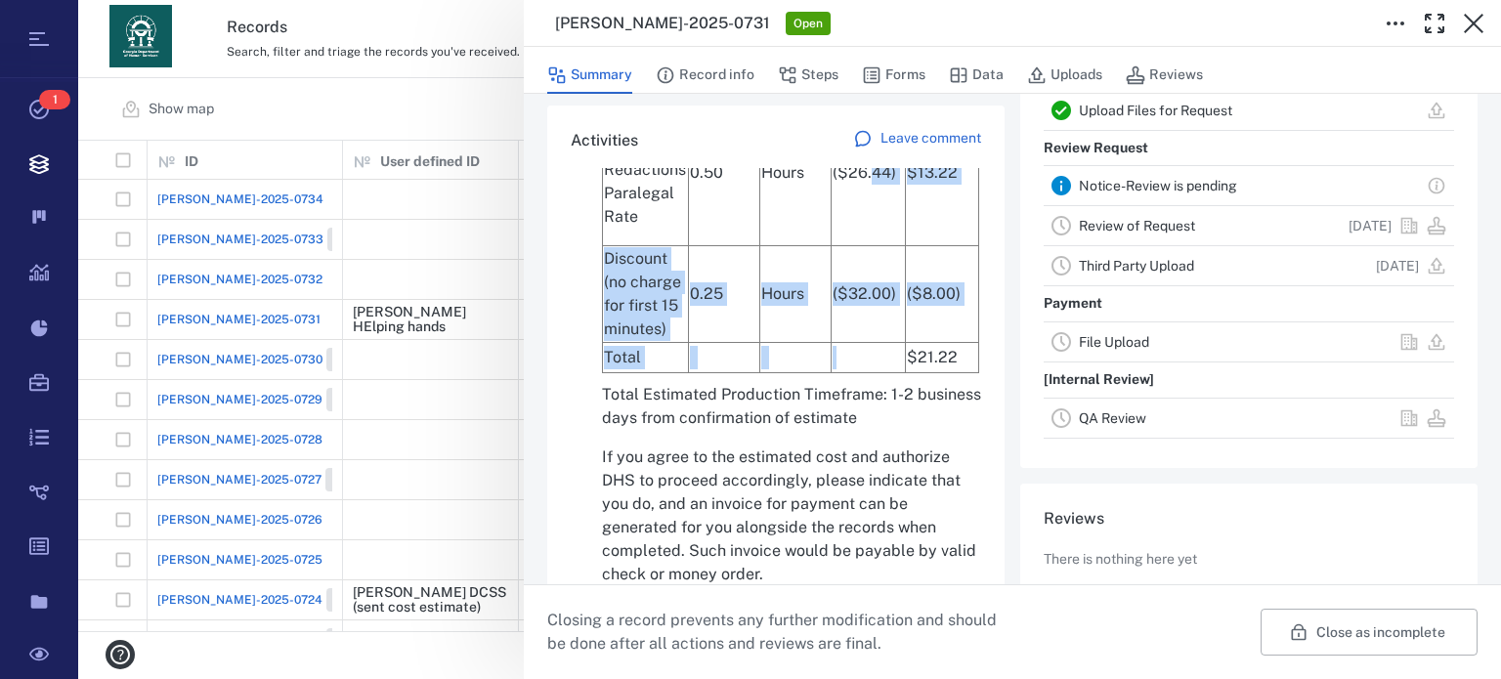
drag, startPoint x: 859, startPoint y: 253, endPoint x: 872, endPoint y: 395, distance: 142.2
click at [874, 372] on tbody "Description No Unit Rate Total Staff Time (Research Retrieve, Compile) (DSU) 0.…" at bounding box center [791, 160] width 376 height 423
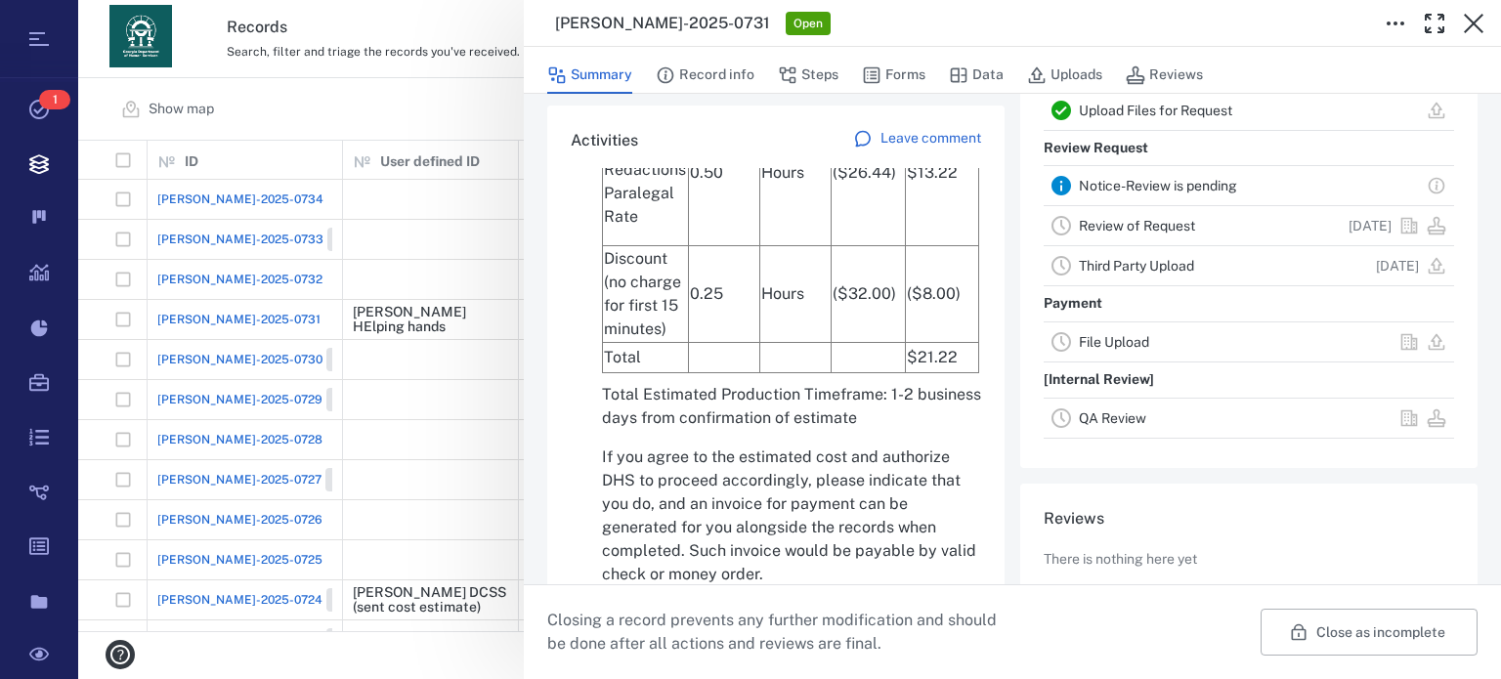
click at [1440, 28] on icon "button" at bounding box center [1435, 24] width 18 height 18
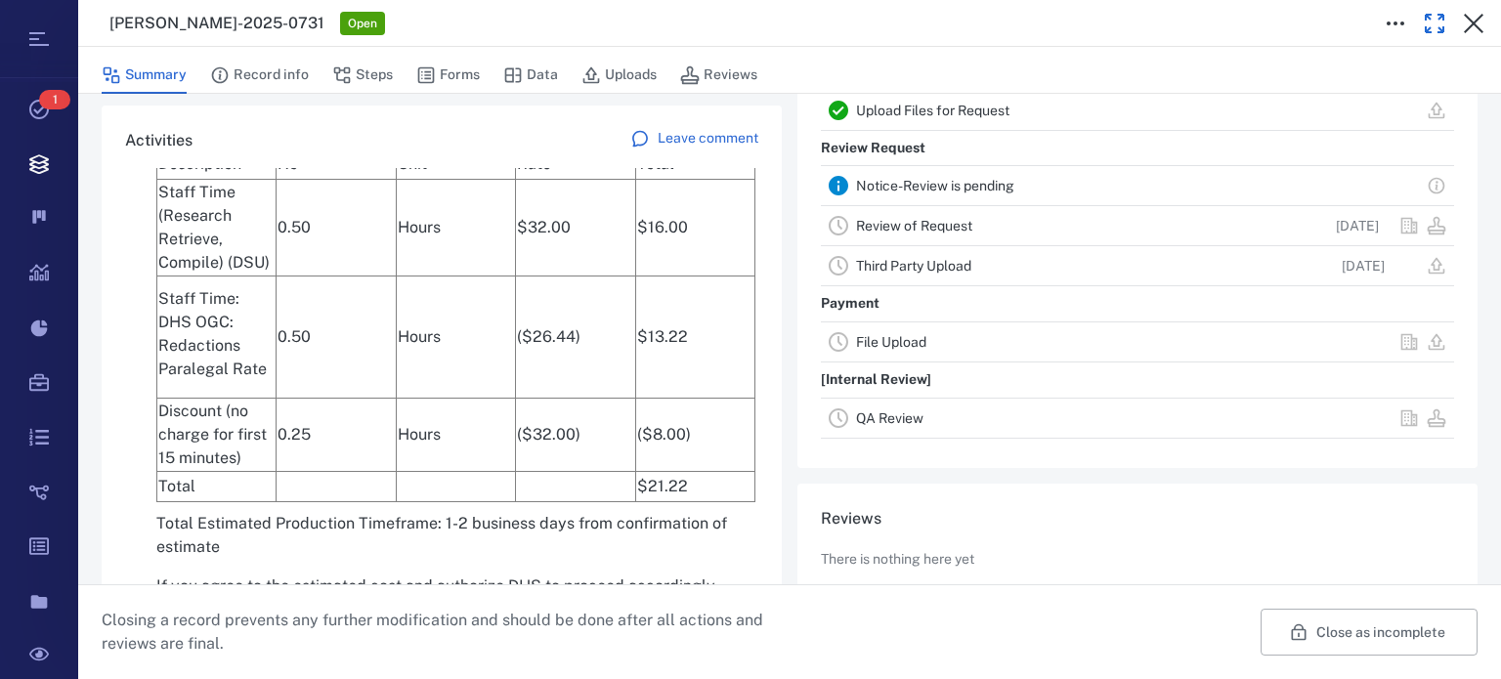
scroll to position [836, 0]
